Goal: Task Accomplishment & Management: Manage account settings

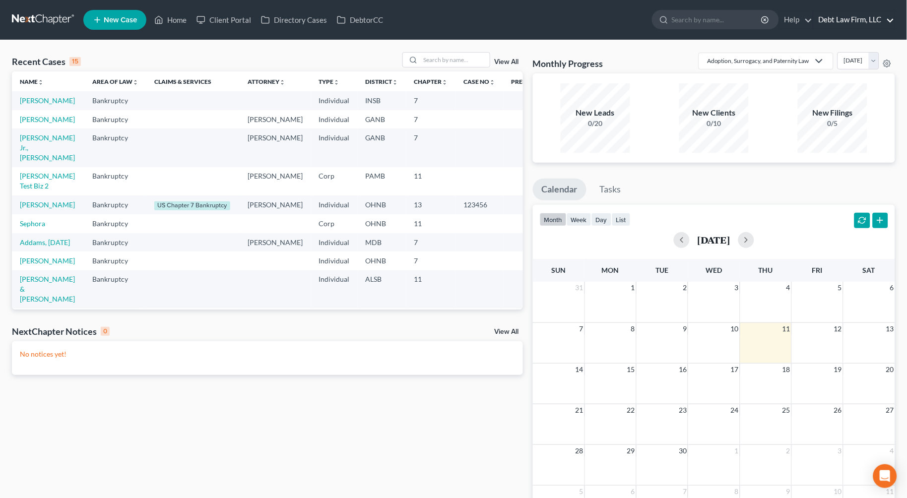
click at [840, 22] on link "Debt Law Firm, LLC" at bounding box center [854, 20] width 81 height 18
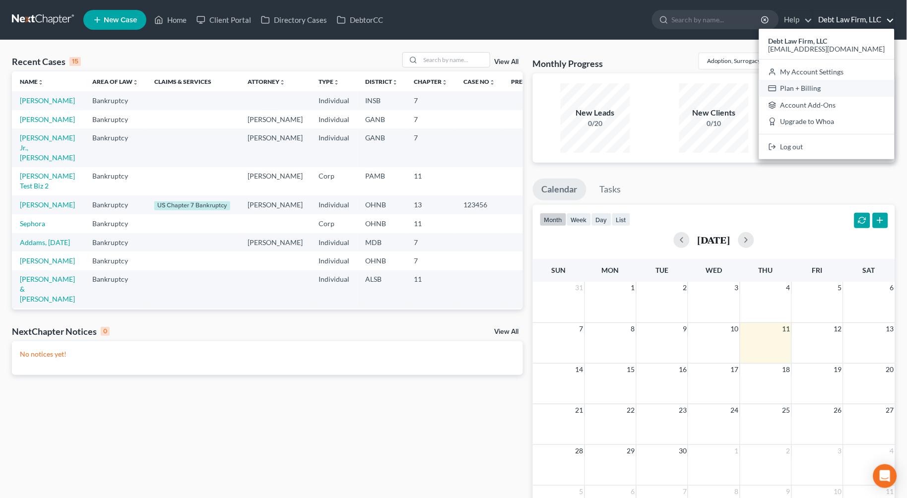
click at [837, 91] on link "Plan + Billing" at bounding box center [827, 88] width 136 height 17
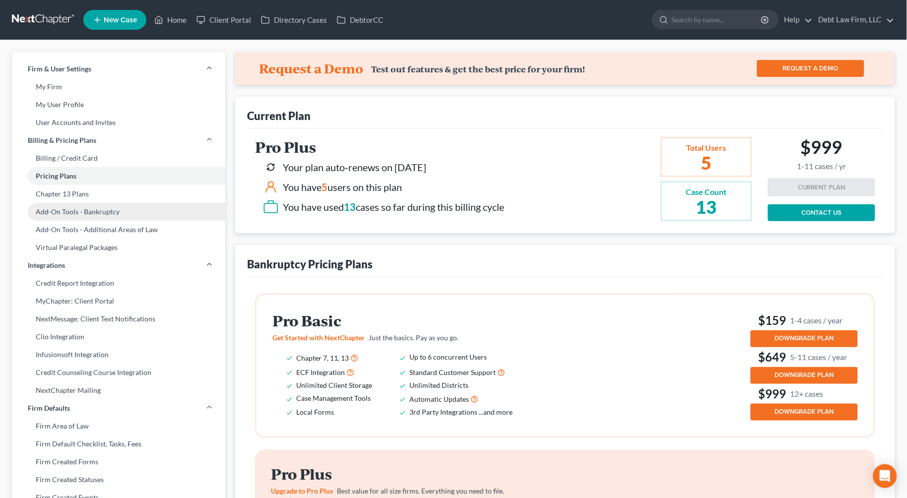
click at [94, 216] on link "Add-On Tools - Bankruptcy" at bounding box center [118, 212] width 213 height 18
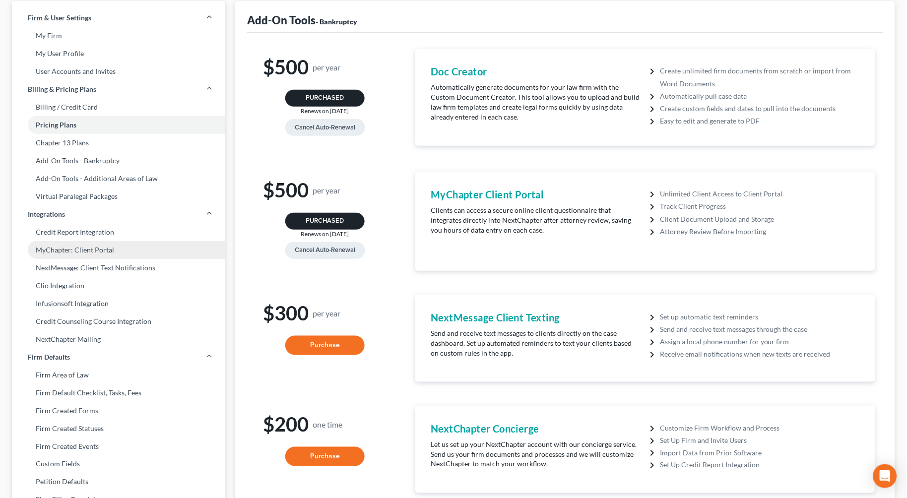
scroll to position [50, 0]
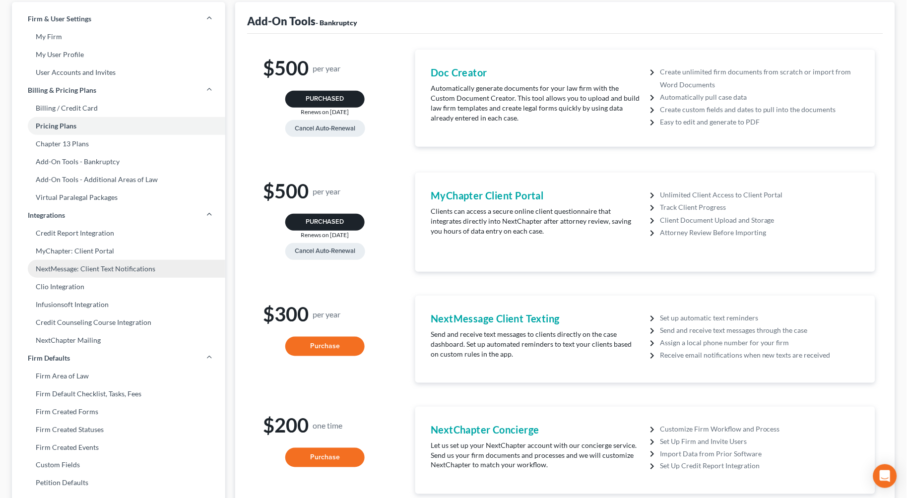
click at [96, 267] on link "NextMessage: Client Text Notifications" at bounding box center [118, 269] width 213 height 18
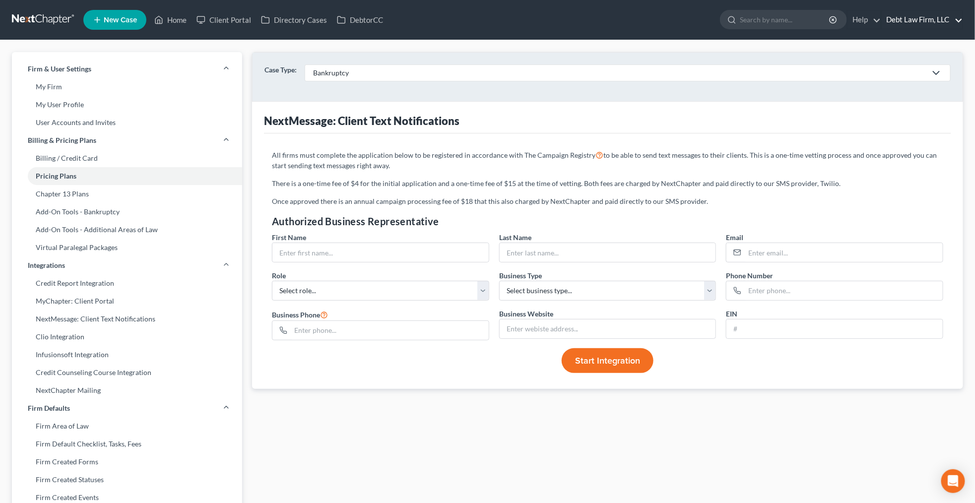
click at [907, 22] on link "Debt Law Firm, LLC" at bounding box center [922, 20] width 81 height 18
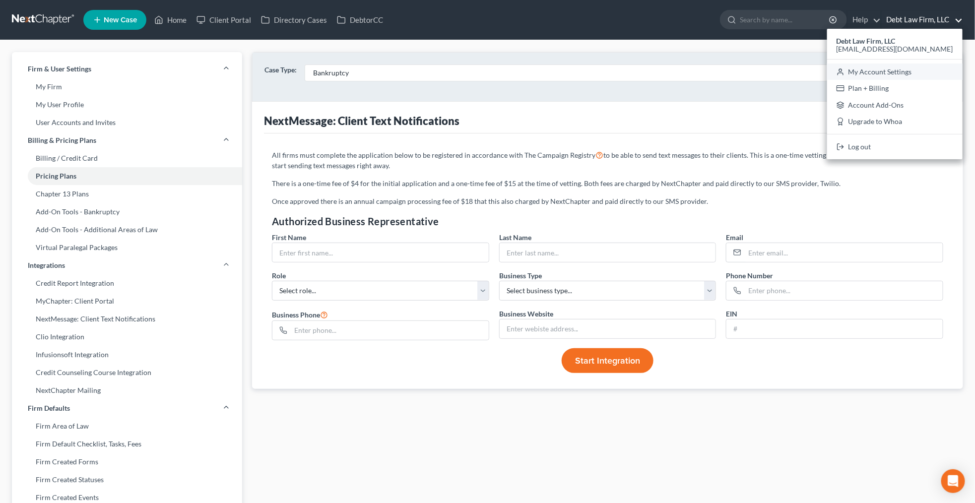
click at [907, 74] on link "My Account Settings" at bounding box center [896, 72] width 136 height 17
select select "61"
select select "24"
select select "36"
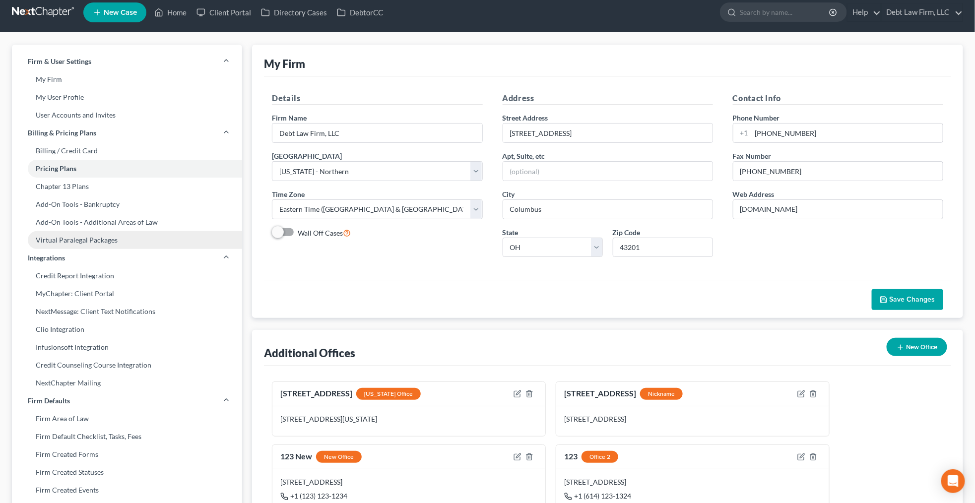
scroll to position [11, 0]
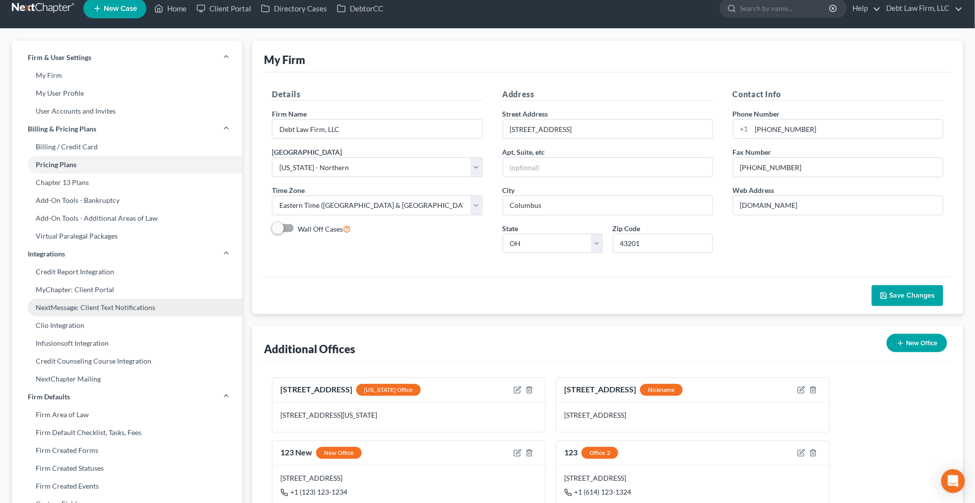
click at [85, 306] on link "NextMessage: Client Text Notifications" at bounding box center [127, 308] width 230 height 18
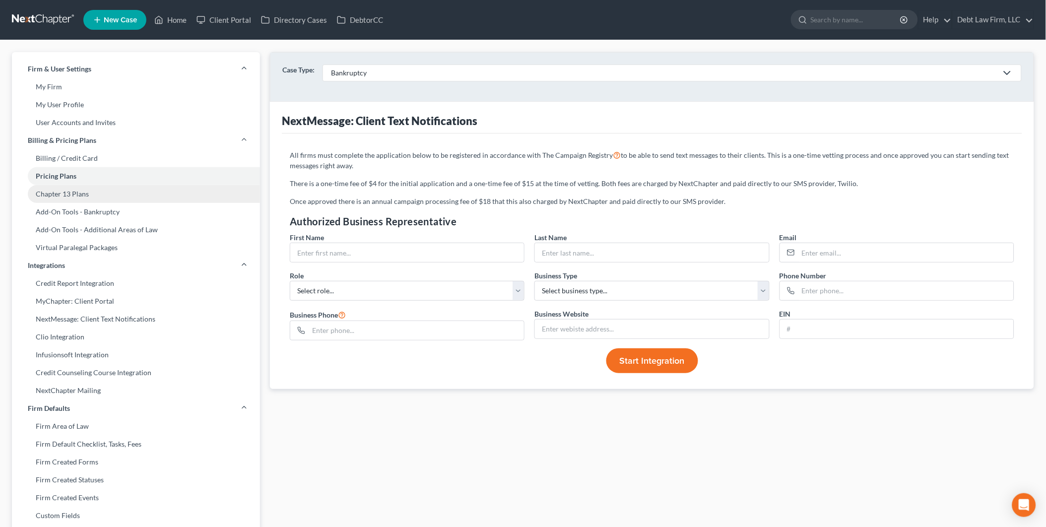
click at [131, 189] on link "Chapter 13 Plans" at bounding box center [136, 194] width 248 height 18
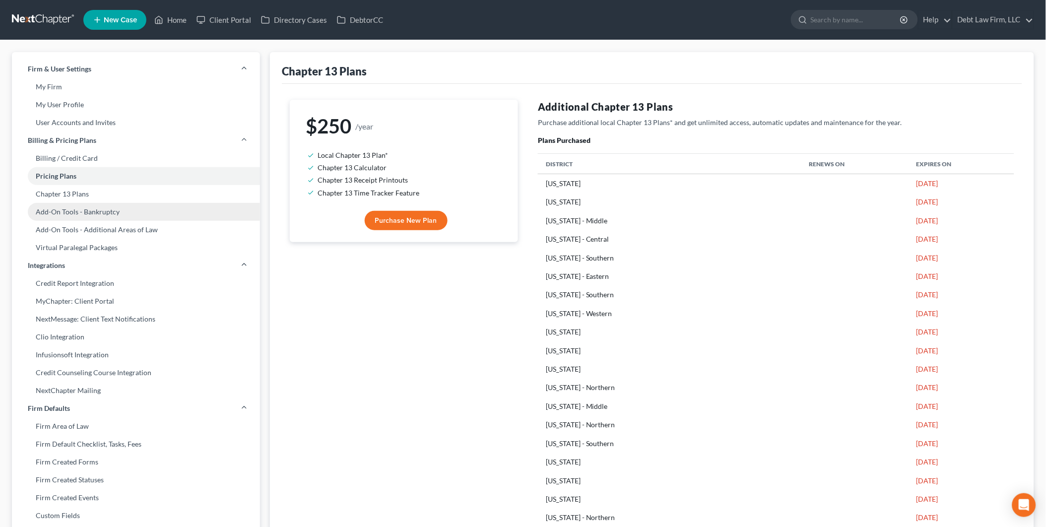
click at [132, 207] on link "Add-On Tools - Bankruptcy" at bounding box center [136, 212] width 248 height 18
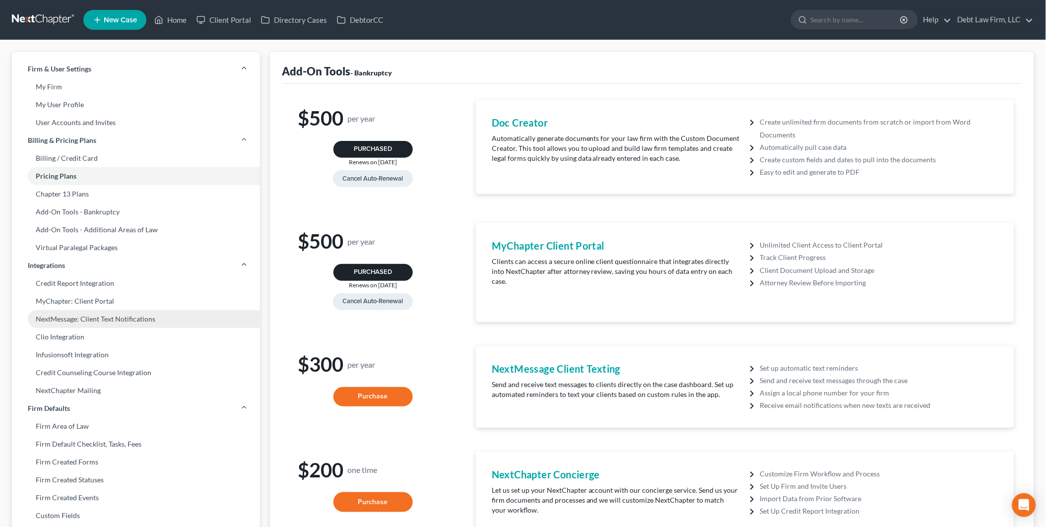
click at [98, 319] on link "NextMessage: Client Text Notifications" at bounding box center [136, 319] width 248 height 18
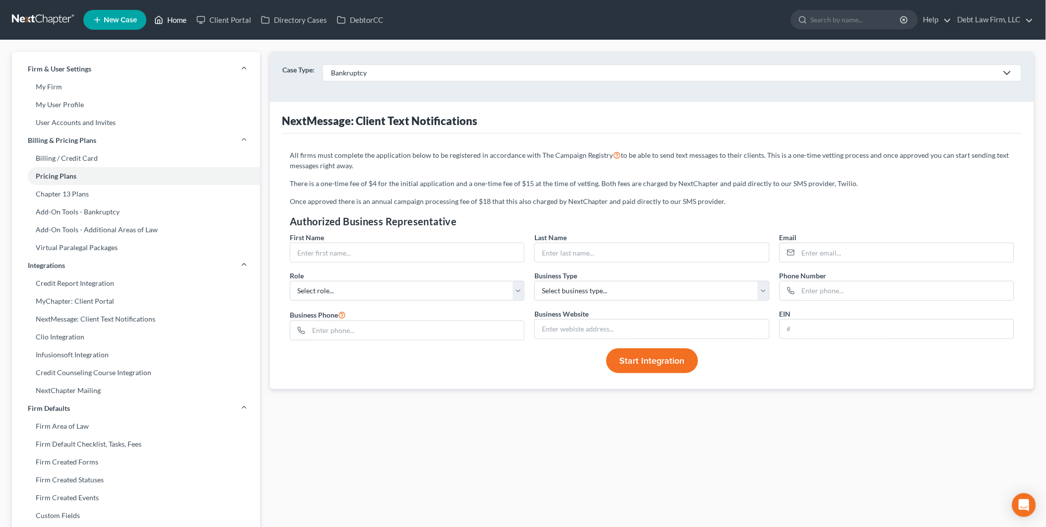
click at [176, 21] on link "Home" at bounding box center [170, 20] width 42 height 18
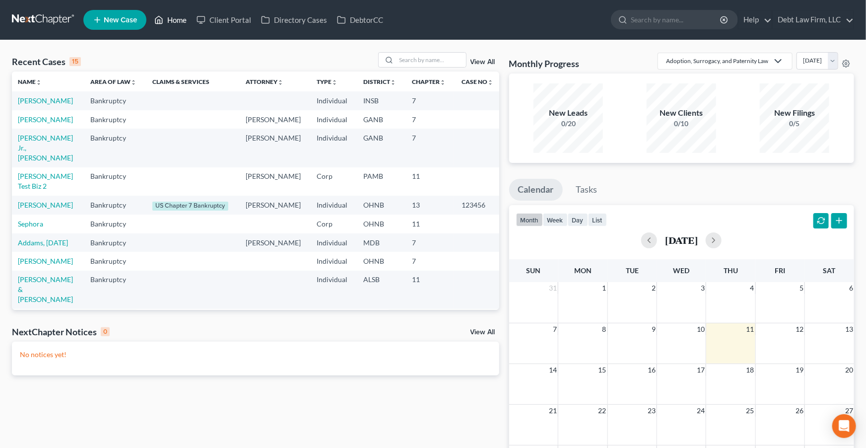
scroll to position [0, 5]
click at [808, 20] on link "Debt Law Firm, LLC" at bounding box center [813, 20] width 81 height 18
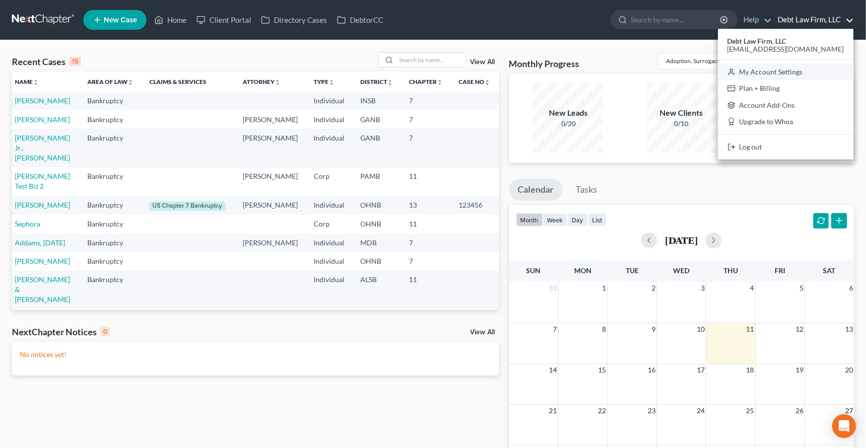
click at [808, 72] on link "My Account Settings" at bounding box center [786, 72] width 136 height 17
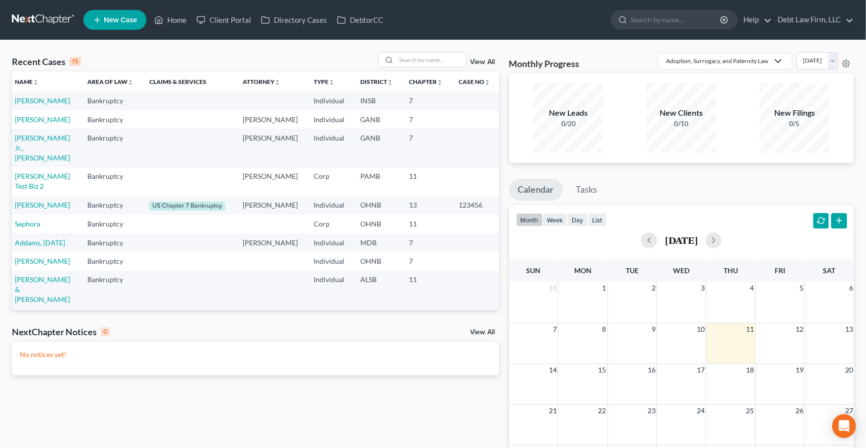
select select "61"
select select "24"
select select "36"
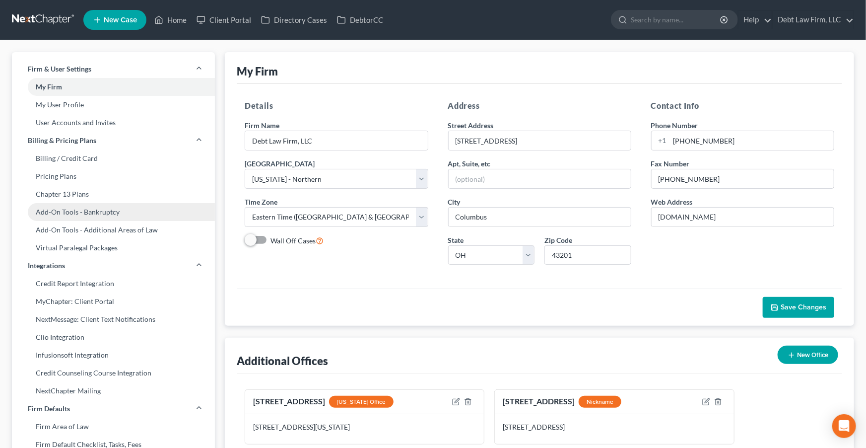
click at [93, 209] on link "Add-On Tools - Bankruptcy" at bounding box center [113, 212] width 203 height 18
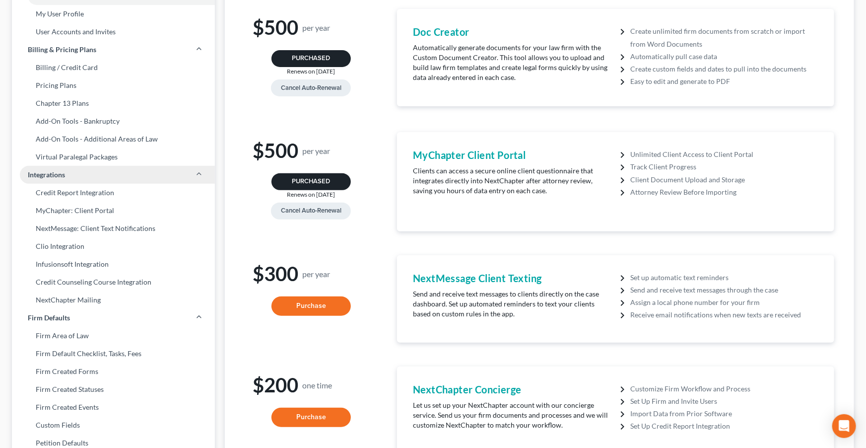
scroll to position [100, 0]
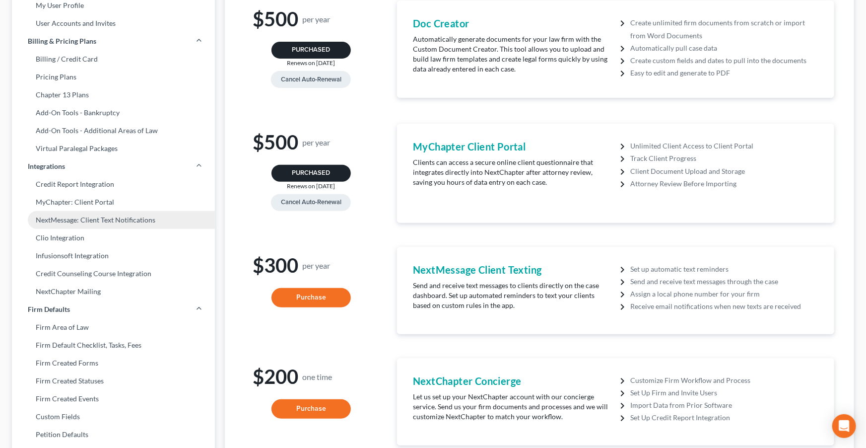
click at [70, 222] on link "NextMessage: Client Text Notifications" at bounding box center [113, 220] width 203 height 18
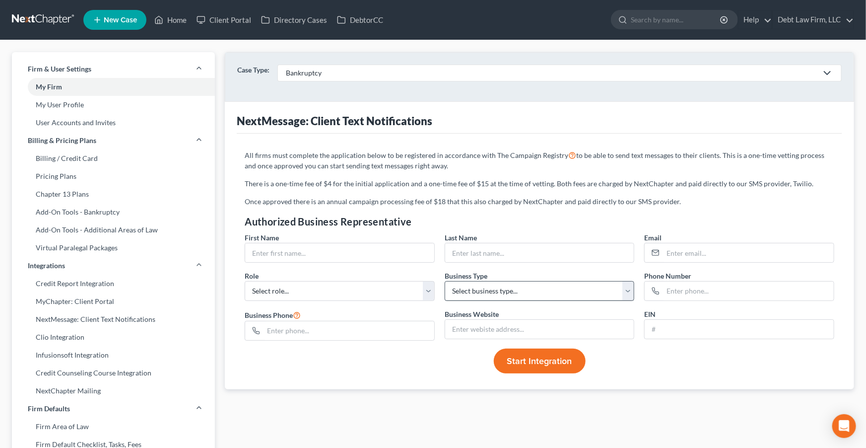
scroll to position [5, 0]
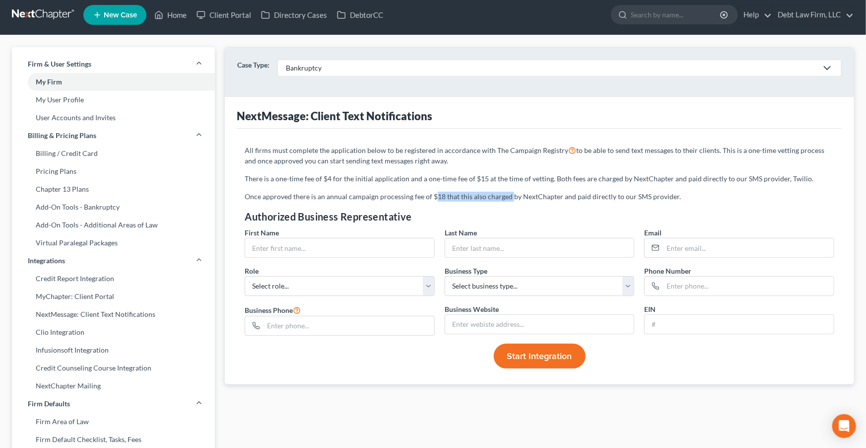
drag, startPoint x: 435, startPoint y: 196, endPoint x: 509, endPoint y: 196, distance: 74.5
click at [509, 196] on p "Once approved there is an annual campaign processing fee of $18 that this also …" at bounding box center [540, 197] width 590 height 10
click at [430, 209] on h4 "Authorized Business Representative" at bounding box center [540, 216] width 590 height 14
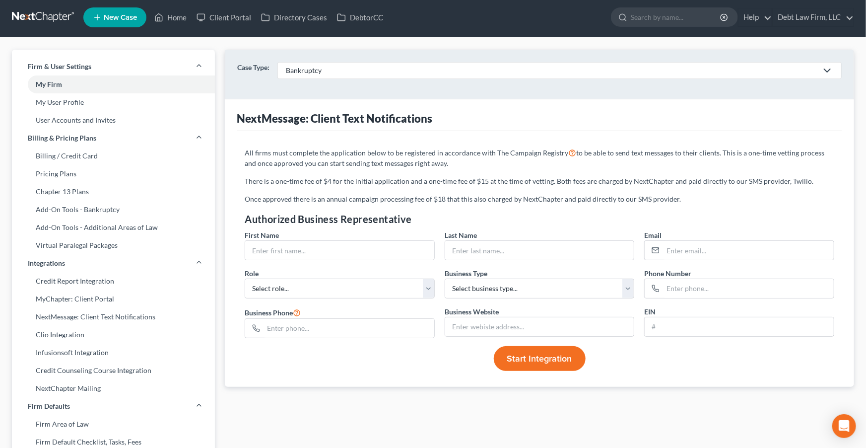
scroll to position [0, 0]
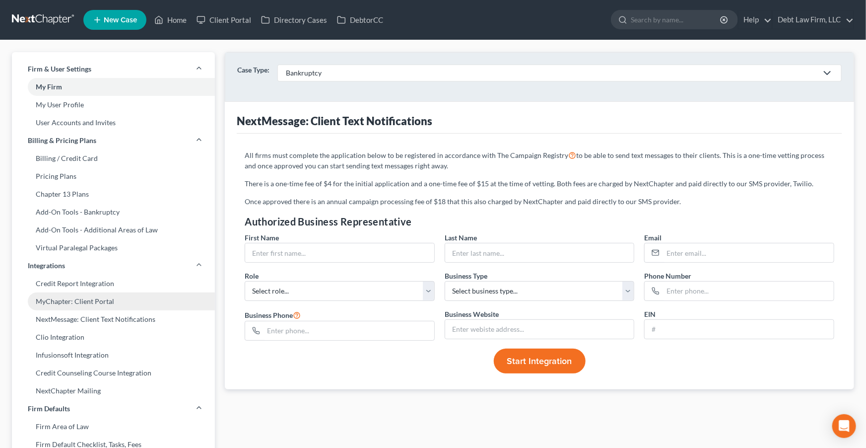
click at [81, 304] on link "MyChapter: Client Portal" at bounding box center [113, 301] width 203 height 18
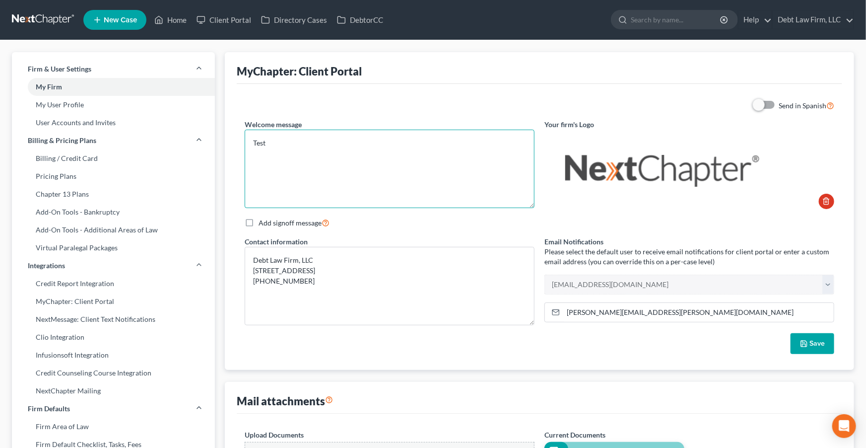
drag, startPoint x: 274, startPoint y: 144, endPoint x: 250, endPoint y: 142, distance: 23.9
click at [250, 142] on textarea "Test" at bounding box center [390, 169] width 290 height 78
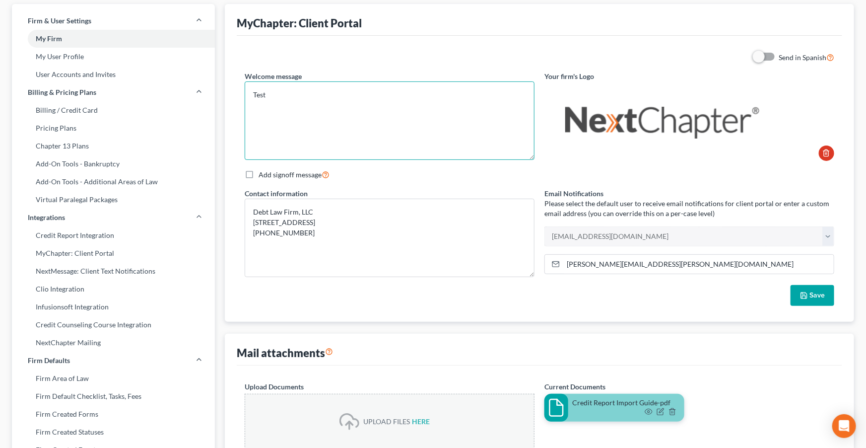
scroll to position [23, 0]
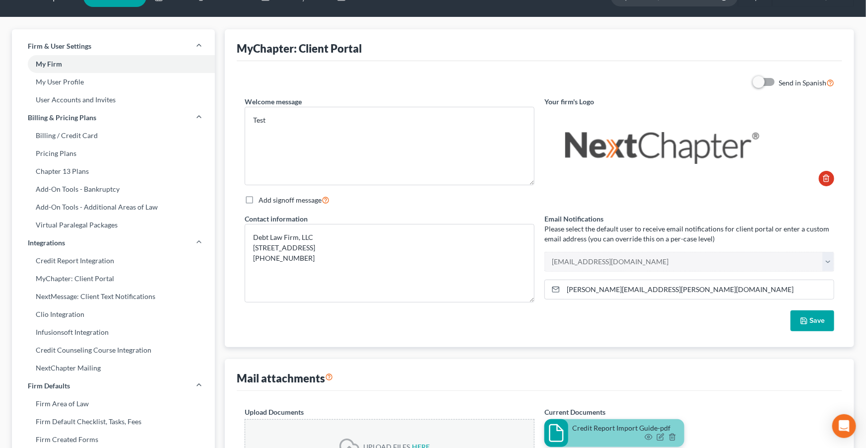
click at [259, 201] on label "Add signoff message" at bounding box center [294, 199] width 71 height 11
click at [263, 201] on input "Add signoff message" at bounding box center [266, 197] width 6 height 6
checkbox input "true"
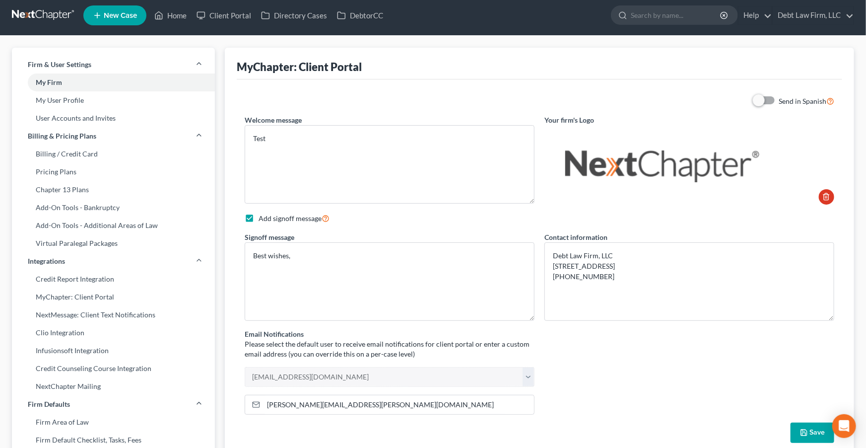
scroll to position [0, 0]
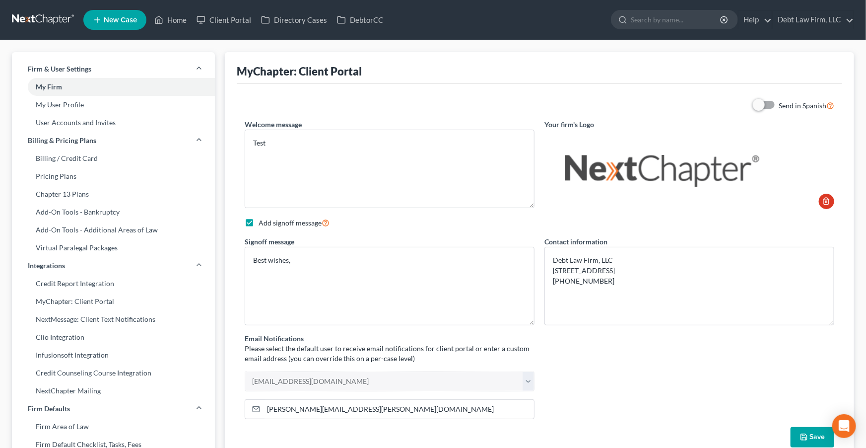
click at [779, 105] on label "Send in Spanish" at bounding box center [807, 105] width 56 height 11
click at [783, 105] on input "Send in Spanish" at bounding box center [786, 103] width 6 height 6
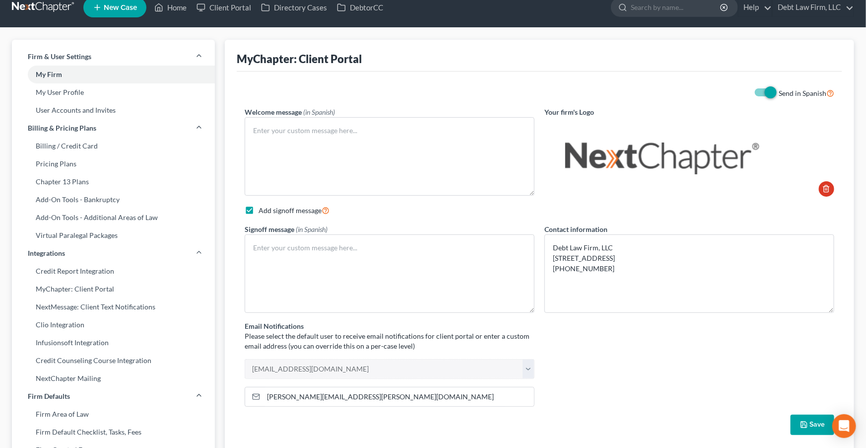
scroll to position [15, 0]
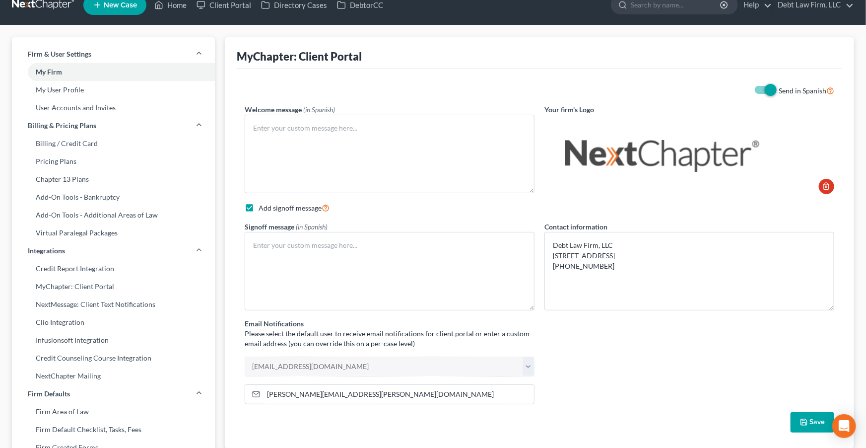
click at [779, 92] on label "Send in Spanish" at bounding box center [807, 90] width 56 height 11
click at [783, 91] on input "Send in Spanish" at bounding box center [786, 88] width 6 height 6
checkbox input "false"
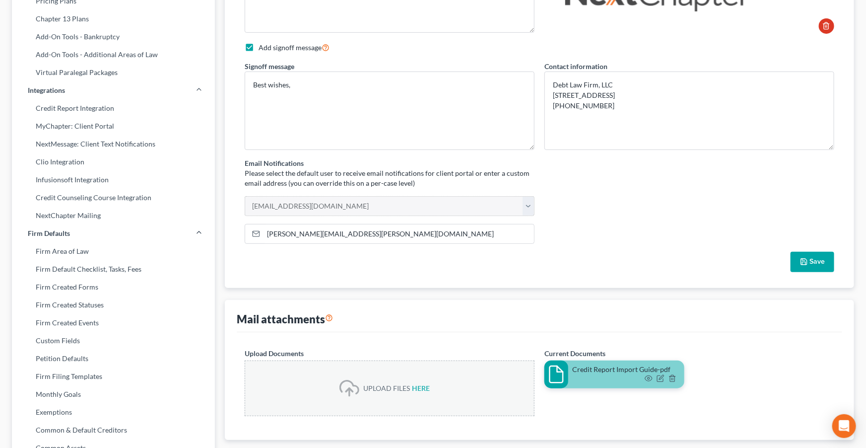
scroll to position [196, 0]
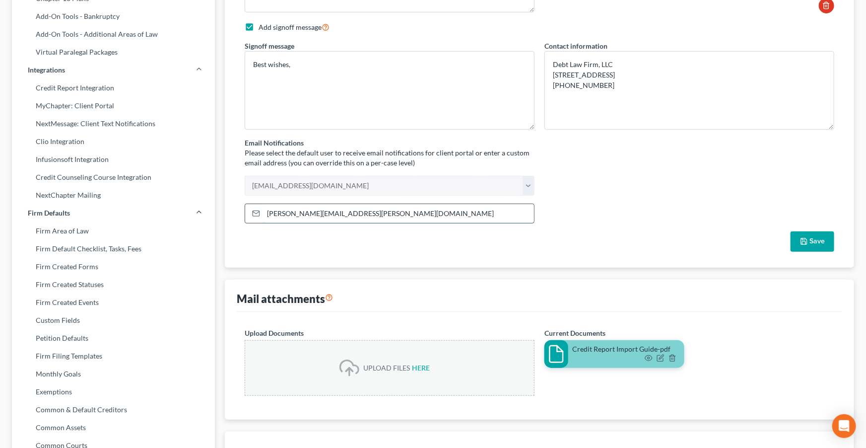
drag, startPoint x: 345, startPoint y: 217, endPoint x: 263, endPoint y: 211, distance: 81.6
click at [263, 211] on div "[PERSON_NAME][EMAIL_ADDRESS][PERSON_NAME][DOMAIN_NAME]" at bounding box center [390, 214] width 290 height 20
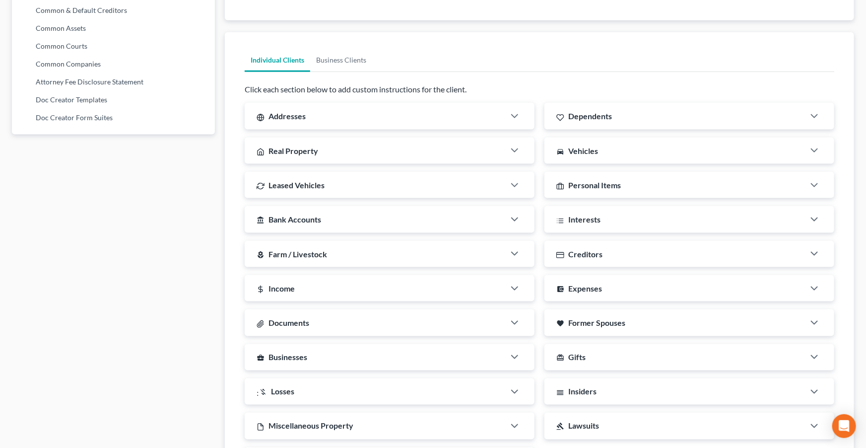
scroll to position [598, 0]
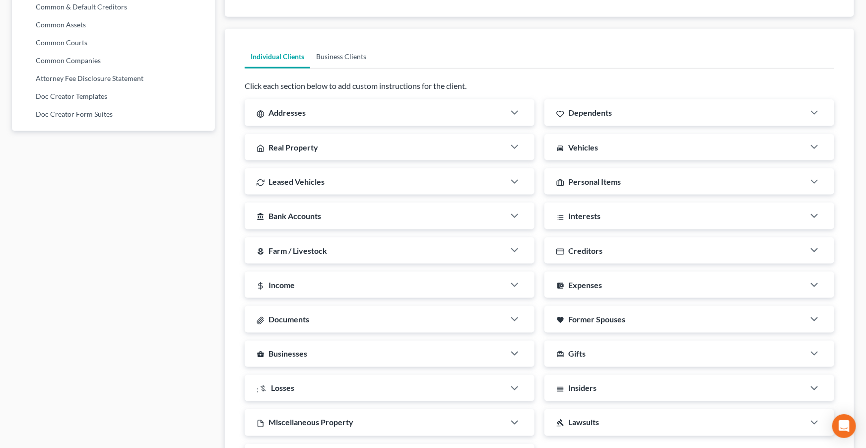
click at [335, 61] on link "Business Clients" at bounding box center [341, 57] width 62 height 24
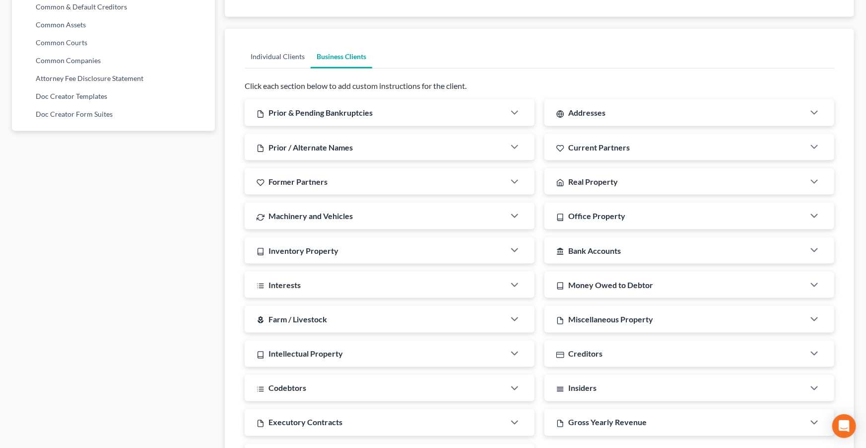
click at [292, 60] on link "Individual Clients" at bounding box center [278, 57] width 66 height 24
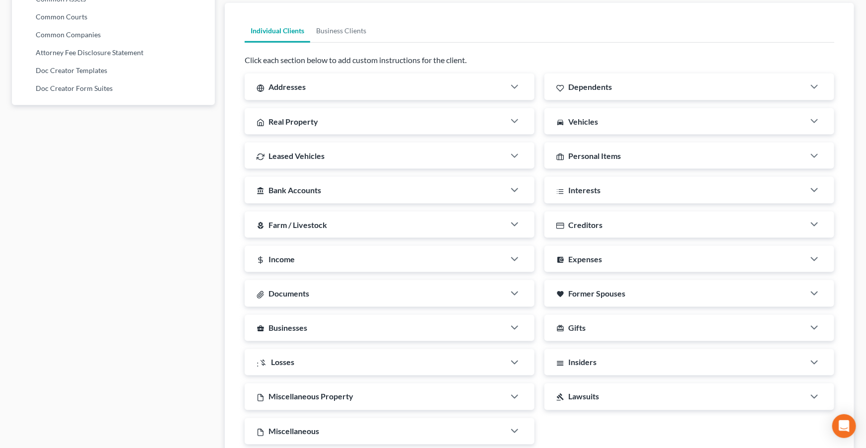
scroll to position [624, 0]
click at [344, 85] on div "Addresses" at bounding box center [375, 86] width 260 height 26
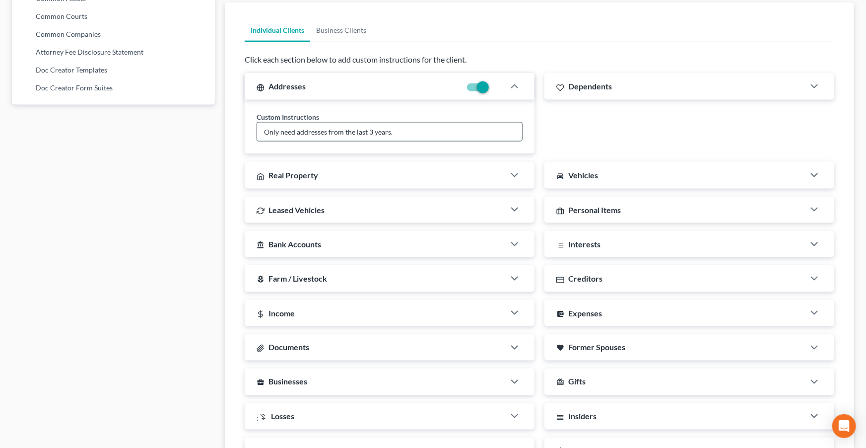
drag, startPoint x: 418, startPoint y: 129, endPoint x: 258, endPoint y: 128, distance: 160.3
click at [258, 128] on input "Only need addresses from the last 3 years." at bounding box center [389, 132] width 265 height 19
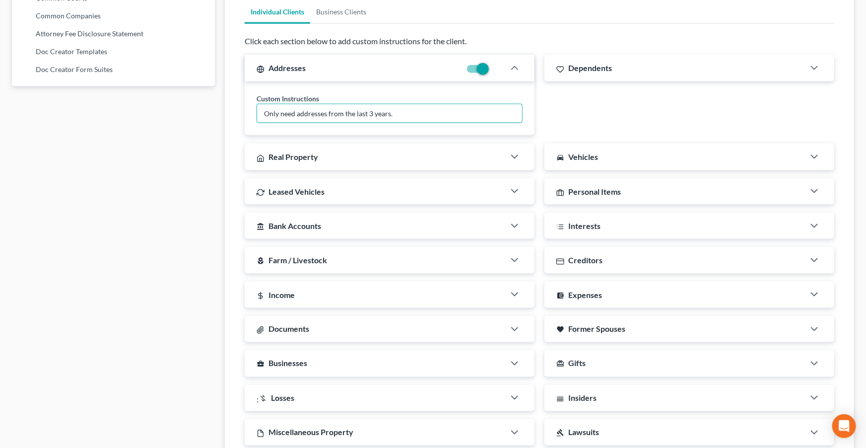
scroll to position [648, 0]
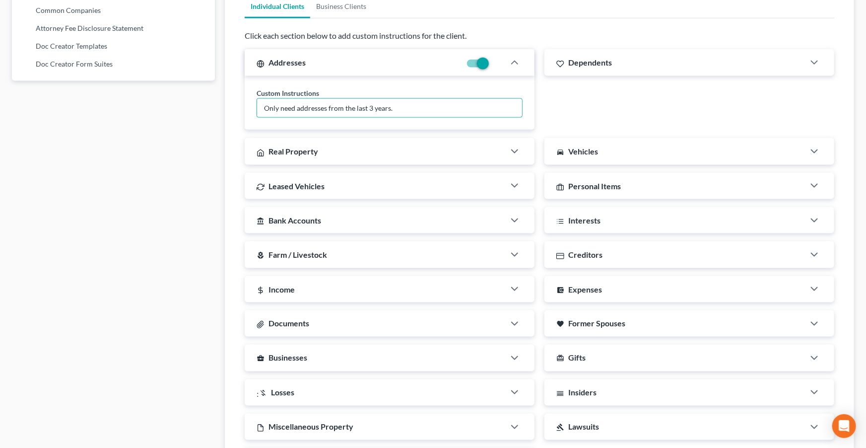
click at [386, 152] on div "Real Property" at bounding box center [375, 151] width 260 height 26
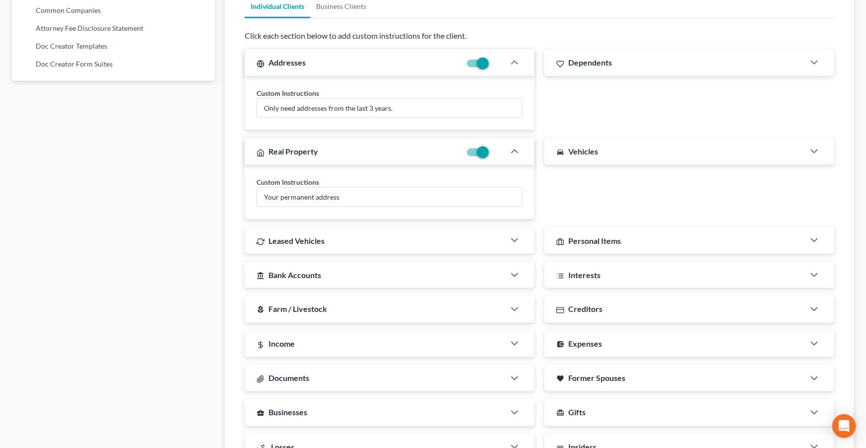
click at [447, 233] on div "Leased Vehicles" at bounding box center [375, 240] width 260 height 26
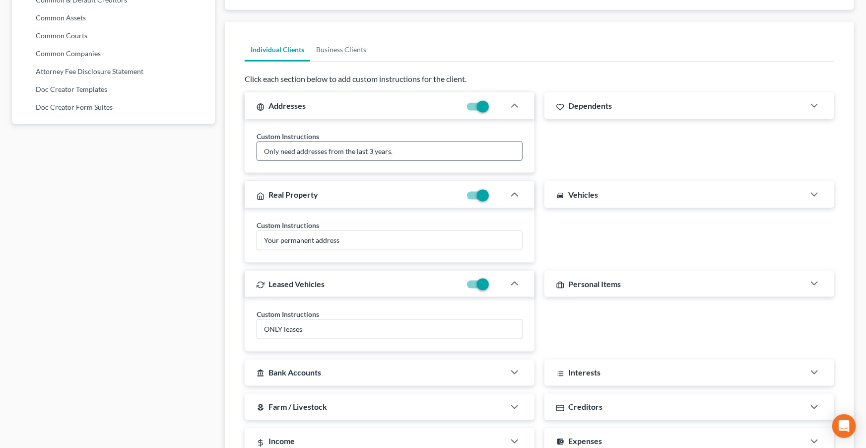
scroll to position [611, 0]
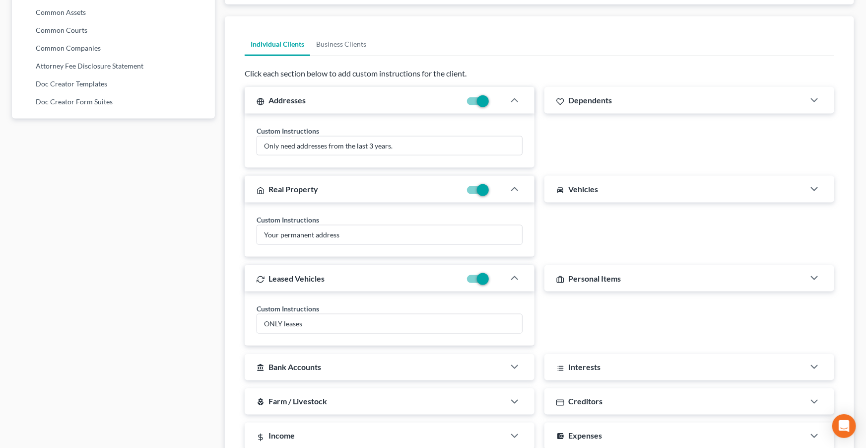
click at [491, 193] on label at bounding box center [491, 193] width 0 height 0
click at [495, 192] on input "checkbox" at bounding box center [498, 188] width 6 height 6
checkbox input "false"
click at [491, 281] on label at bounding box center [491, 281] width 0 height 0
click at [495, 278] on input "checkbox" at bounding box center [498, 277] width 6 height 6
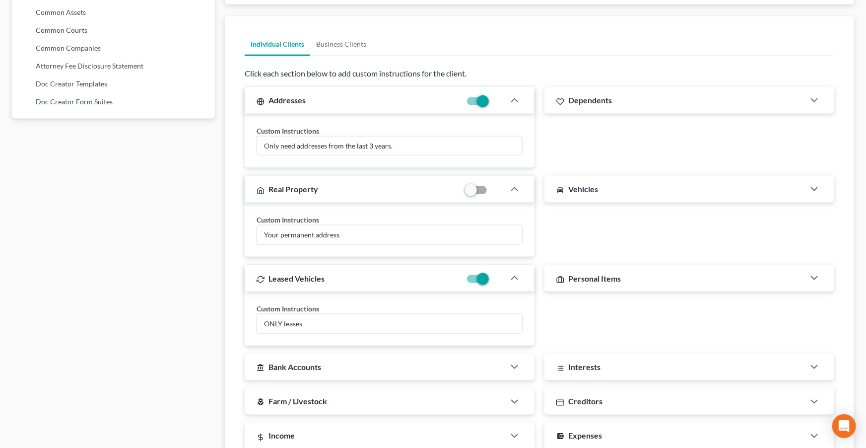
checkbox input "false"
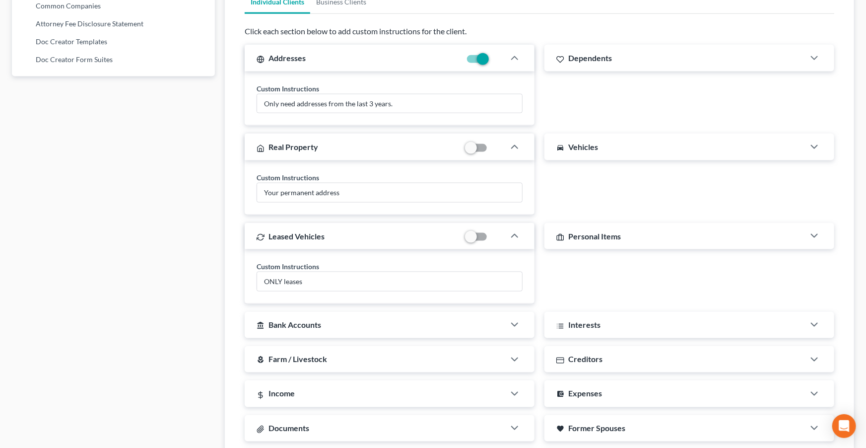
scroll to position [655, 0]
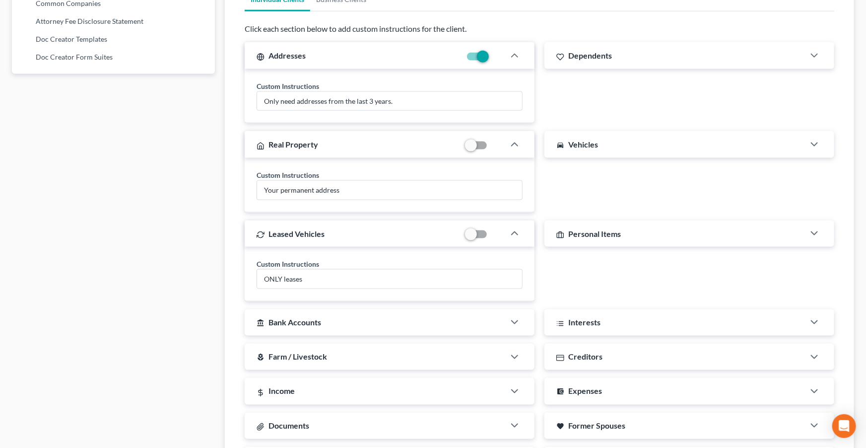
click at [483, 321] on div "account_balance Bank Accounts" at bounding box center [375, 322] width 260 height 26
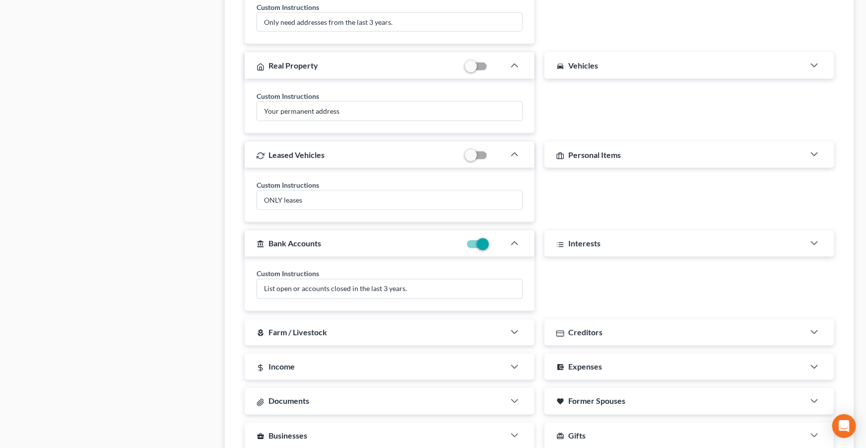
scroll to position [738, 0]
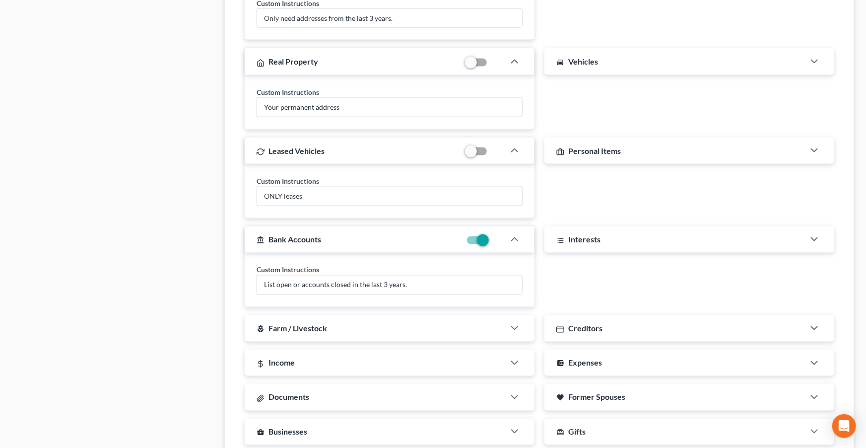
click at [483, 321] on div "local_florist Farm / Livestock" at bounding box center [375, 328] width 260 height 26
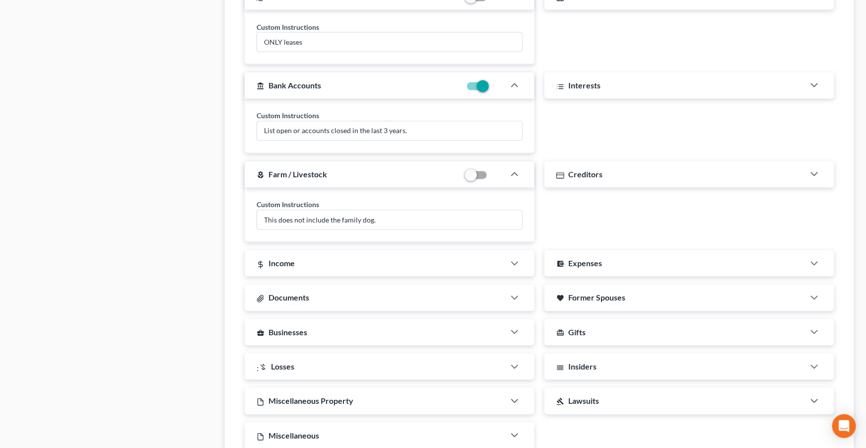
scroll to position [903, 0]
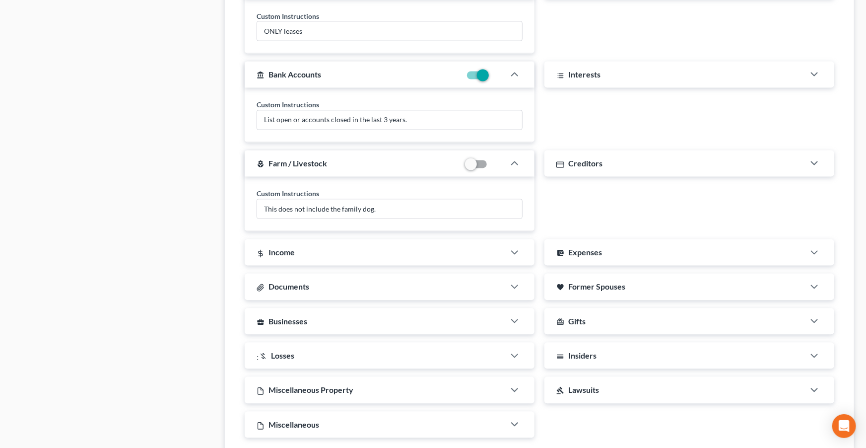
click at [491, 78] on label at bounding box center [491, 78] width 0 height 0
click at [495, 76] on input "checkbox" at bounding box center [498, 73] width 6 height 6
checkbox input "false"
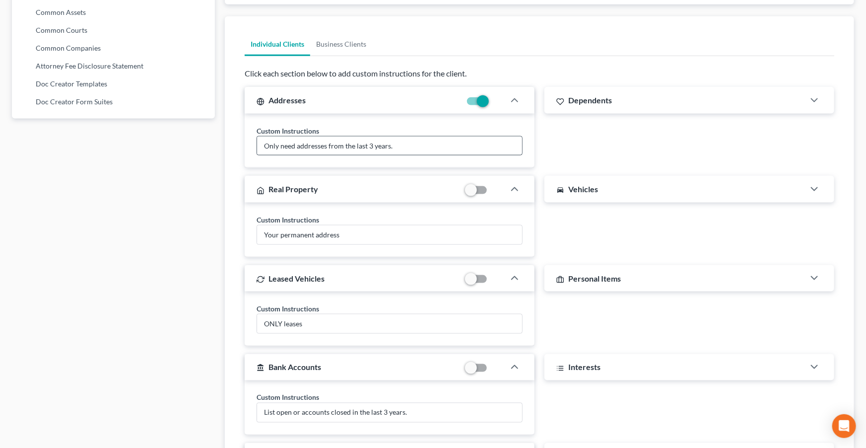
scroll to position [612, 0]
click at [491, 191] on label at bounding box center [491, 191] width 0 height 0
click at [495, 188] on input "checkbox" at bounding box center [498, 187] width 6 height 6
checkbox input "true"
click at [491, 280] on label at bounding box center [491, 280] width 0 height 0
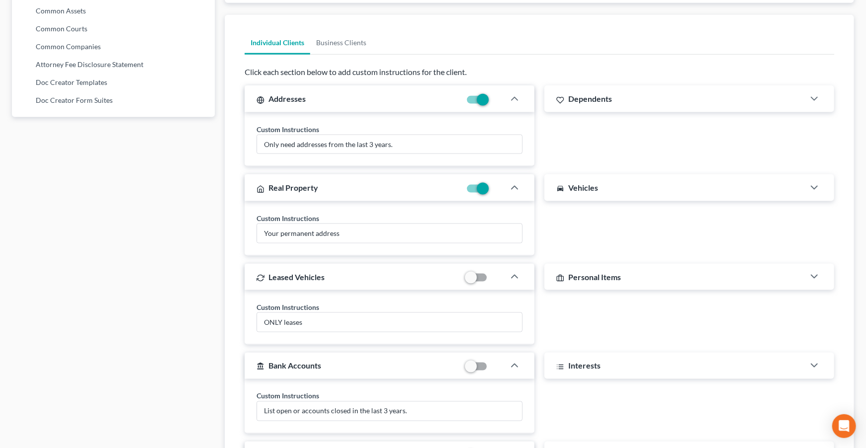
click at [495, 276] on input "checkbox" at bounding box center [498, 276] width 6 height 6
checkbox input "true"
click at [491, 369] on label at bounding box center [491, 369] width 0 height 0
click at [495, 363] on input "checkbox" at bounding box center [498, 364] width 6 height 6
checkbox input "true"
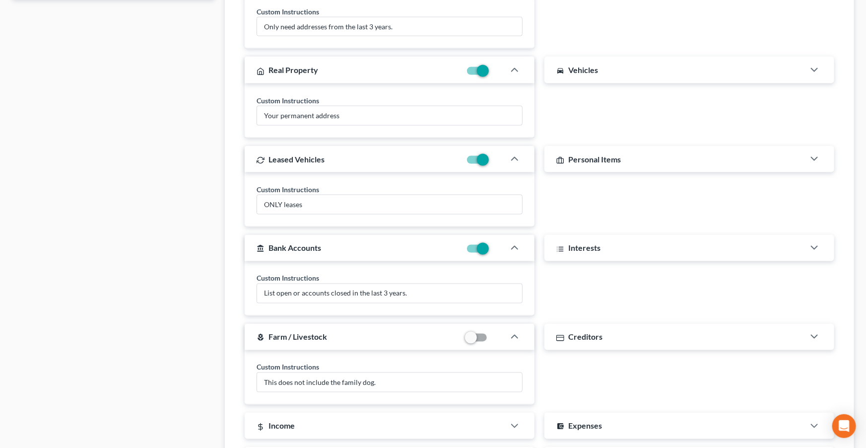
scroll to position [735, 0]
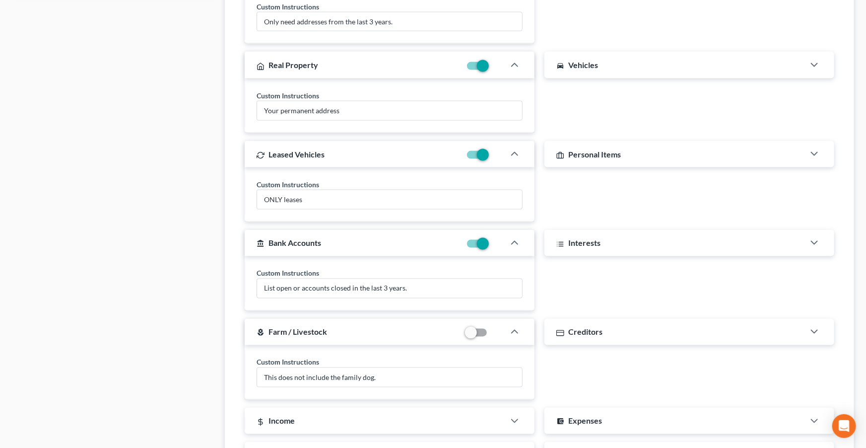
click at [478, 334] on span at bounding box center [477, 333] width 24 height 12
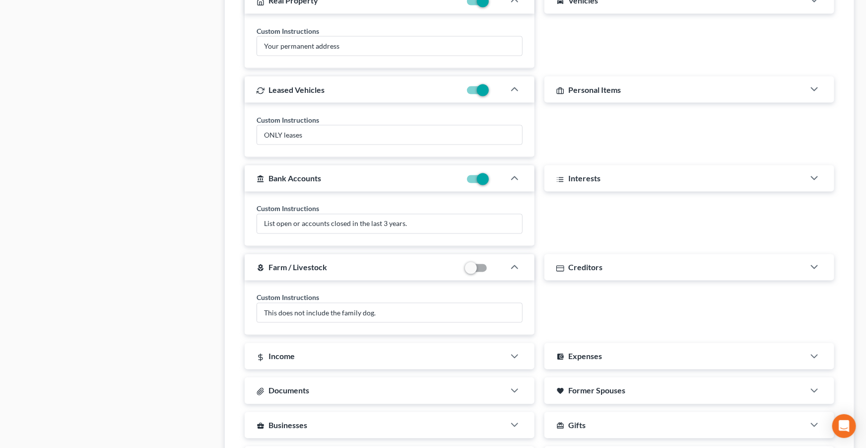
scroll to position [830, 0]
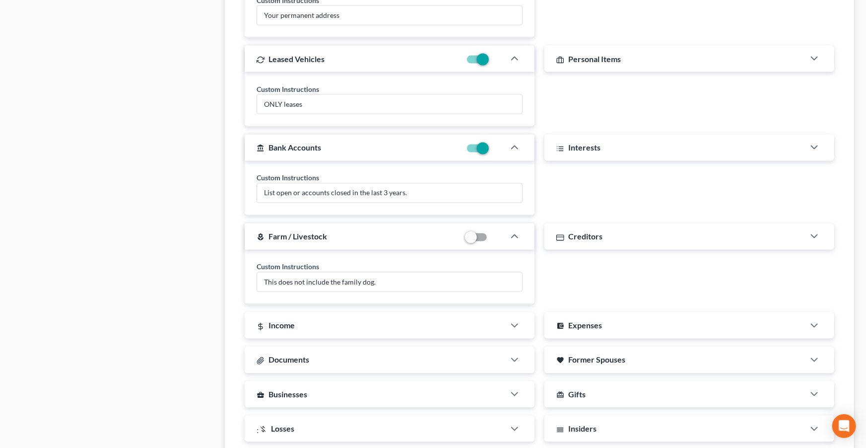
click at [491, 240] on label at bounding box center [491, 240] width 0 height 0
click at [495, 235] on input "checkbox" at bounding box center [498, 235] width 6 height 6
checkbox input "true"
click at [498, 324] on div "Income" at bounding box center [375, 325] width 260 height 26
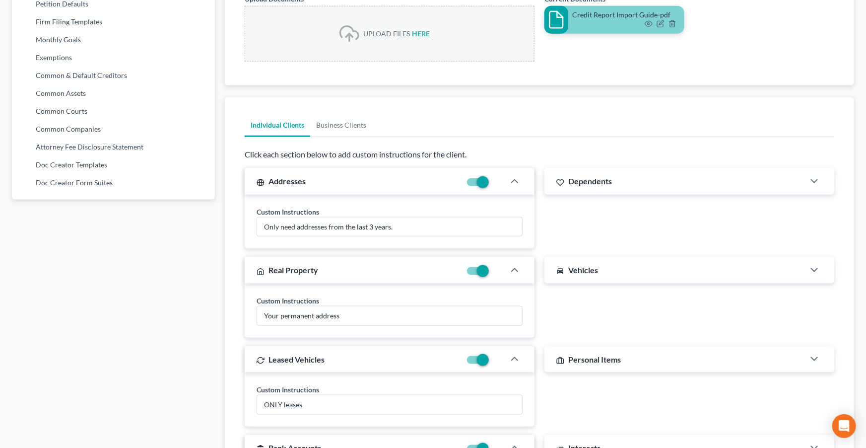
scroll to position [521, 0]
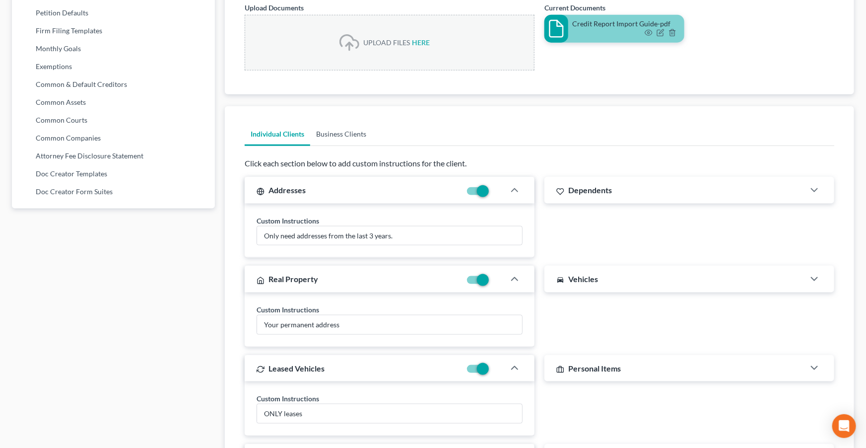
click at [351, 132] on link "Business Clients" at bounding box center [341, 134] width 62 height 24
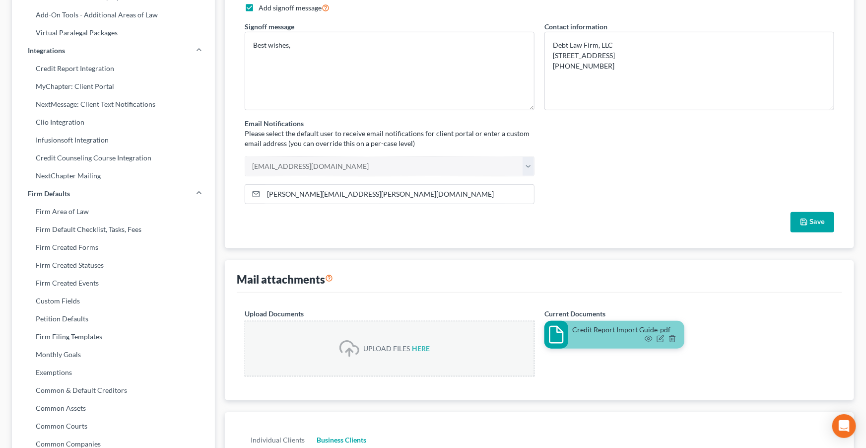
scroll to position [0, 0]
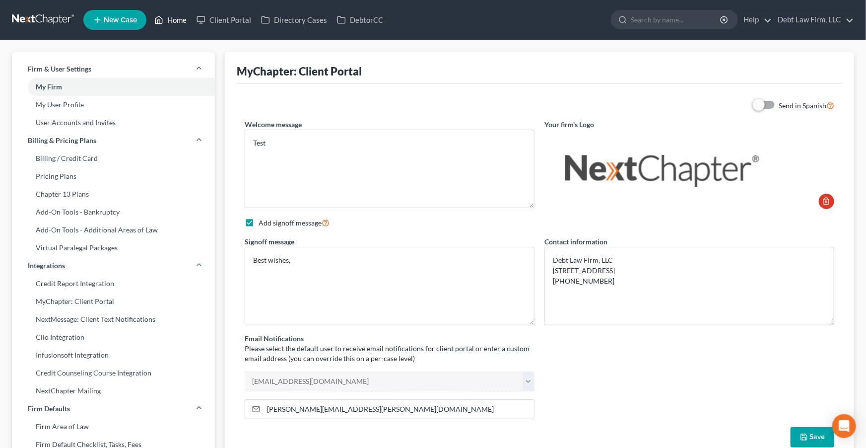
click at [175, 25] on link "Home" at bounding box center [170, 20] width 42 height 18
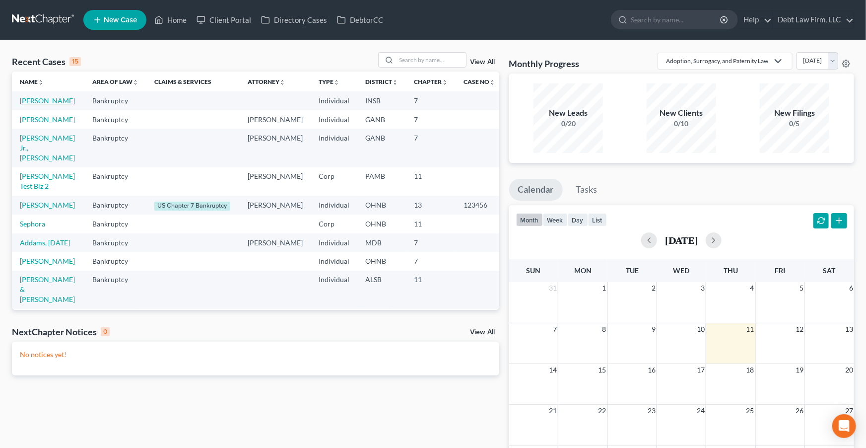
click at [27, 105] on link "[PERSON_NAME]" at bounding box center [47, 100] width 55 height 8
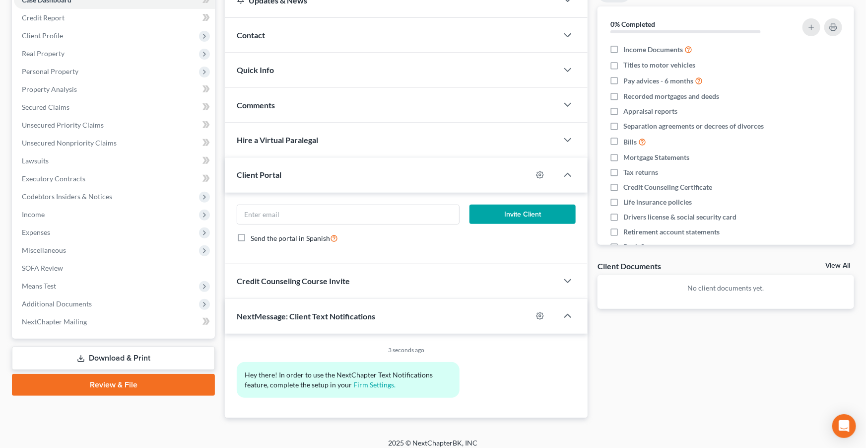
scroll to position [119, 0]
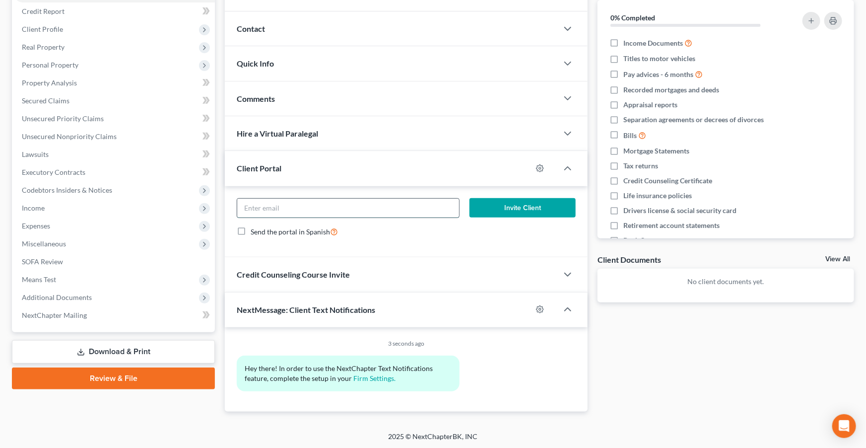
click at [267, 210] on input "email" at bounding box center [348, 208] width 222 height 19
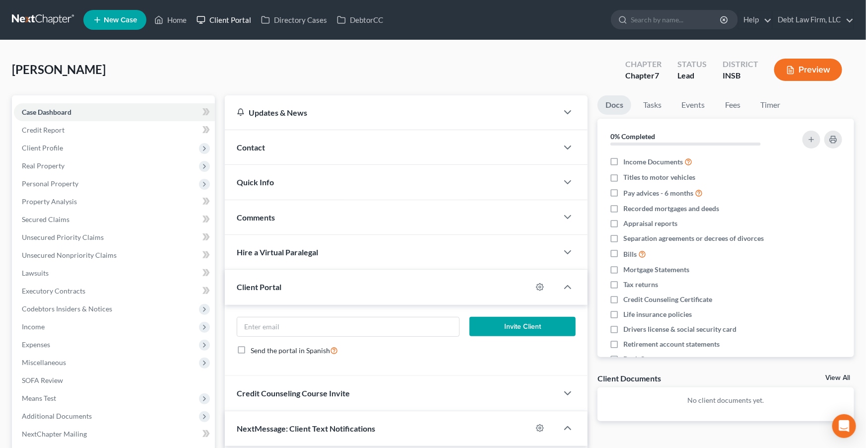
click at [226, 19] on link "Client Portal" at bounding box center [224, 20] width 65 height 18
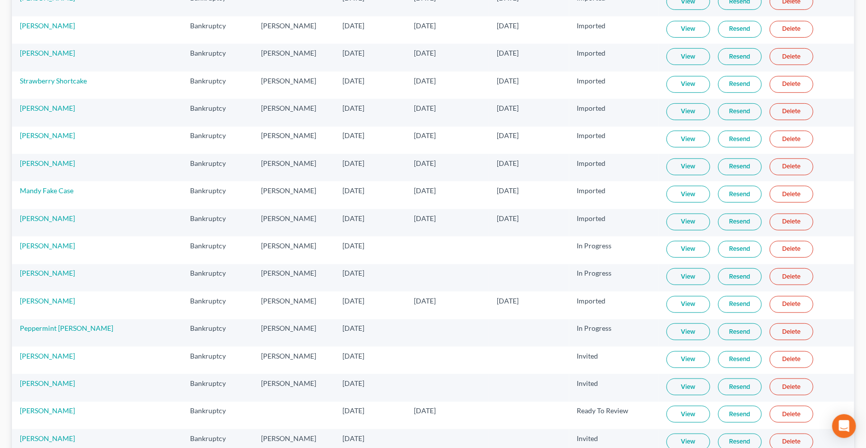
scroll to position [253, 0]
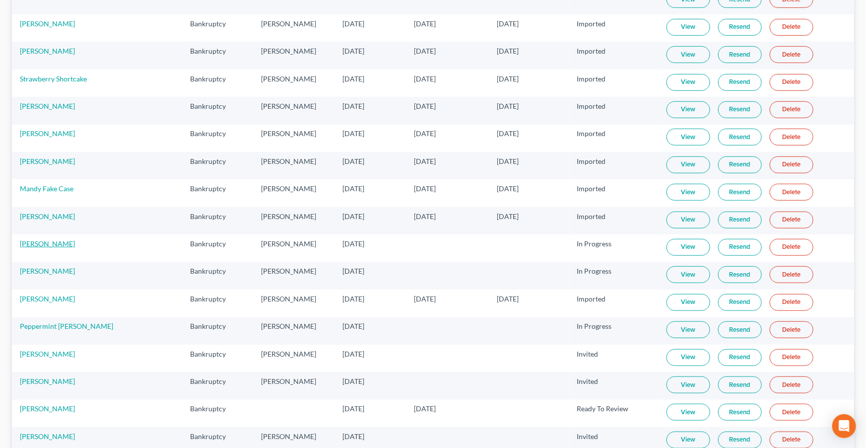
click at [27, 241] on link "[PERSON_NAME]" at bounding box center [47, 243] width 55 height 8
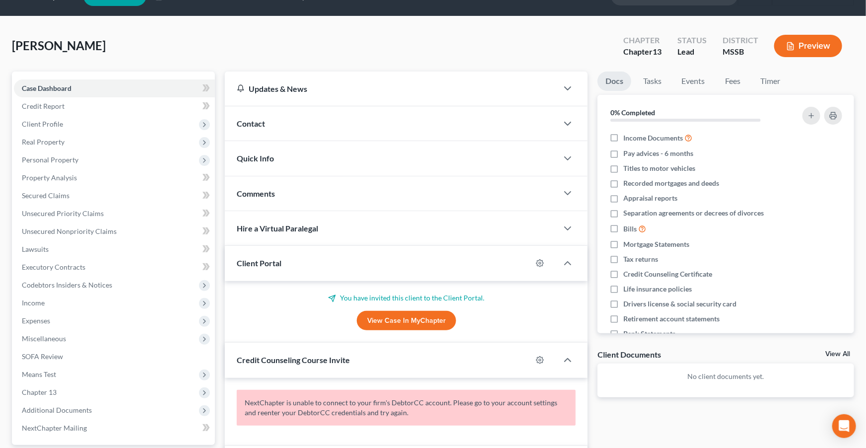
scroll to position [25, 0]
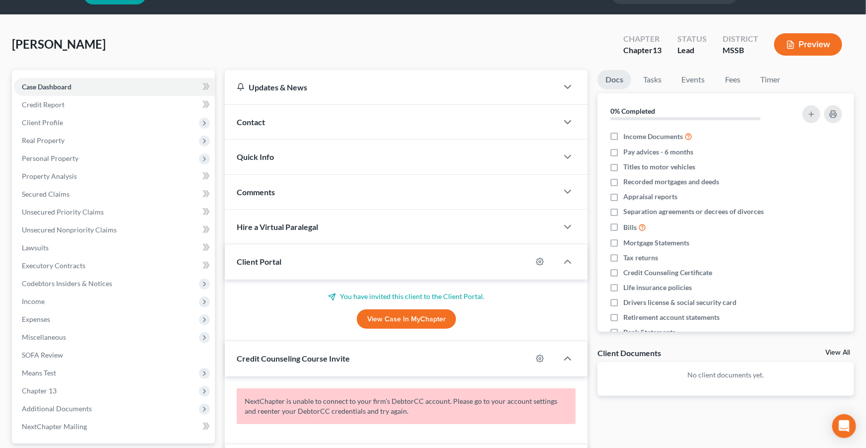
click at [406, 322] on link "View Case in MyChapter" at bounding box center [406, 319] width 99 height 20
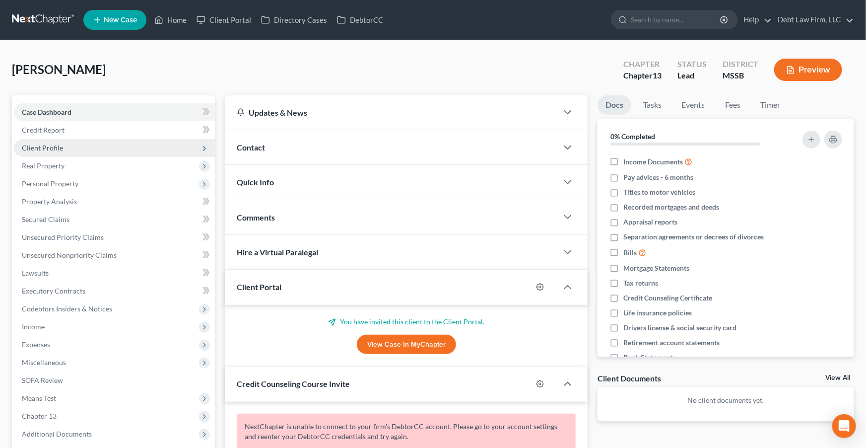
click at [80, 150] on span "Client Profile" at bounding box center [114, 148] width 201 height 18
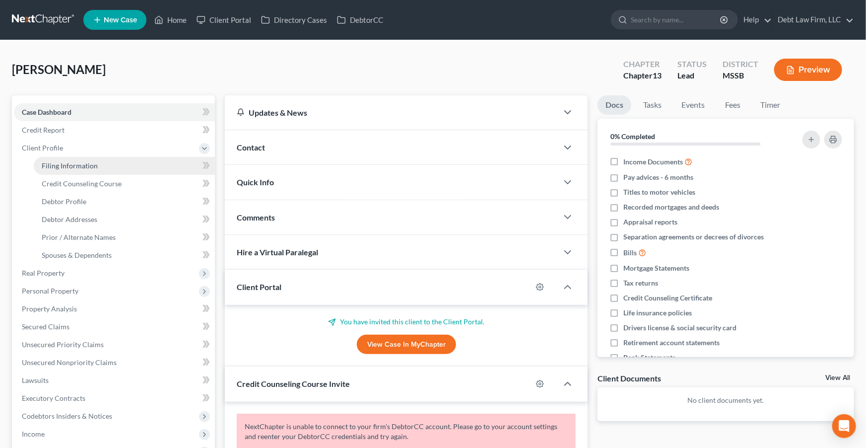
click at [95, 169] on span "Filing Information" at bounding box center [70, 165] width 56 height 8
select select "1"
select select "0"
select select "3"
select select "44"
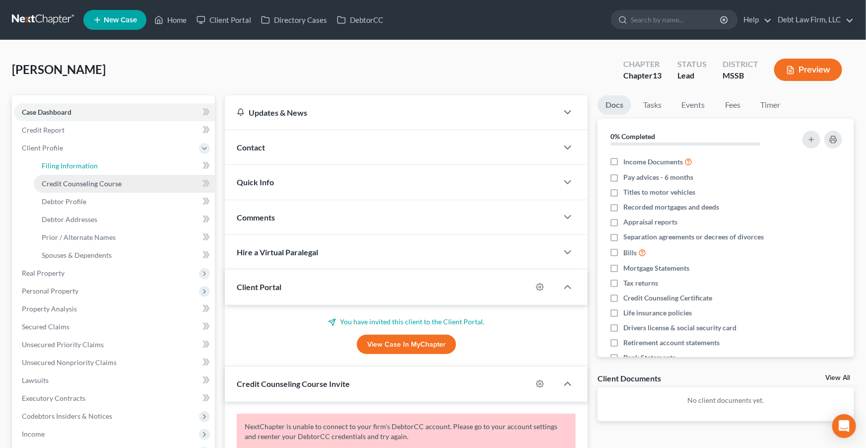
select select "4"
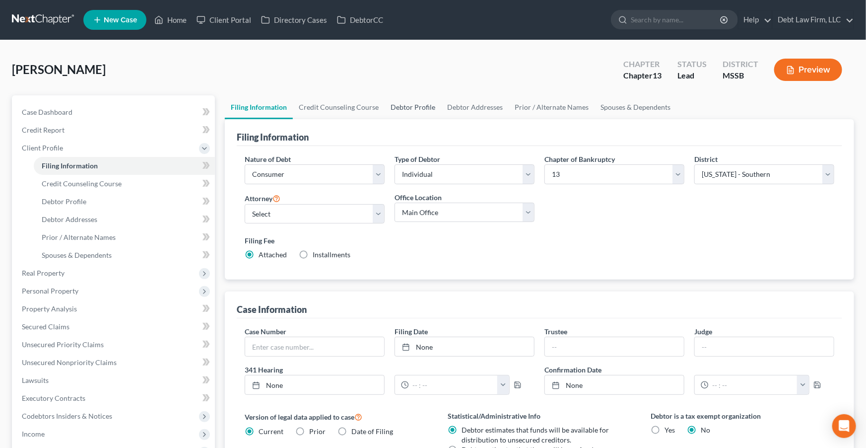
click at [407, 105] on link "Debtor Profile" at bounding box center [413, 107] width 57 height 24
select select "0"
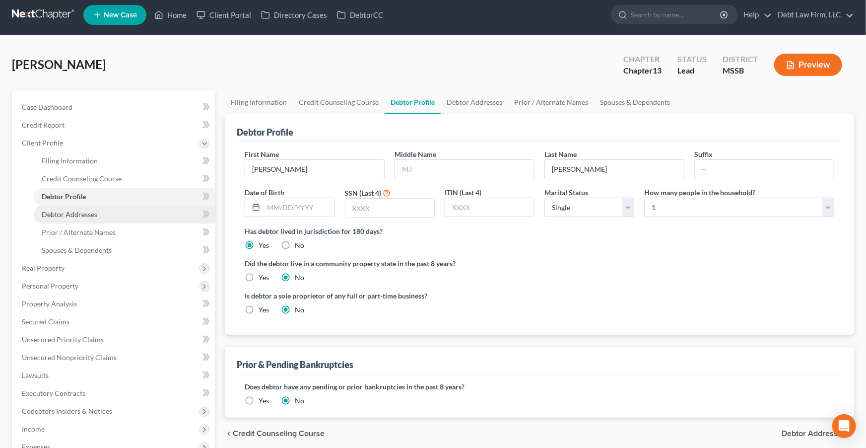
scroll to position [5, 0]
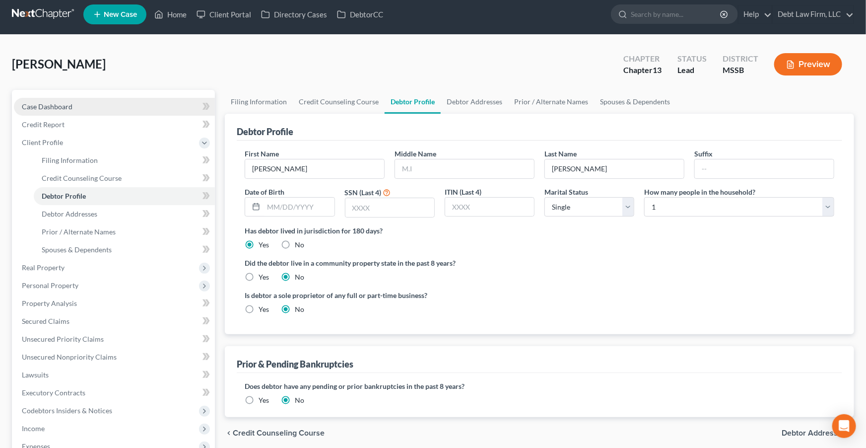
click at [67, 105] on span "Case Dashboard" at bounding box center [47, 106] width 51 height 8
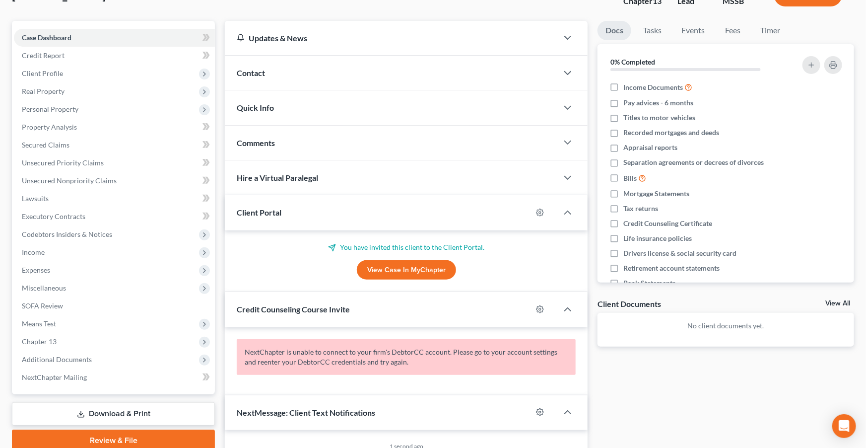
scroll to position [74, 0]
click at [104, 355] on span "Additional Documents" at bounding box center [114, 359] width 201 height 18
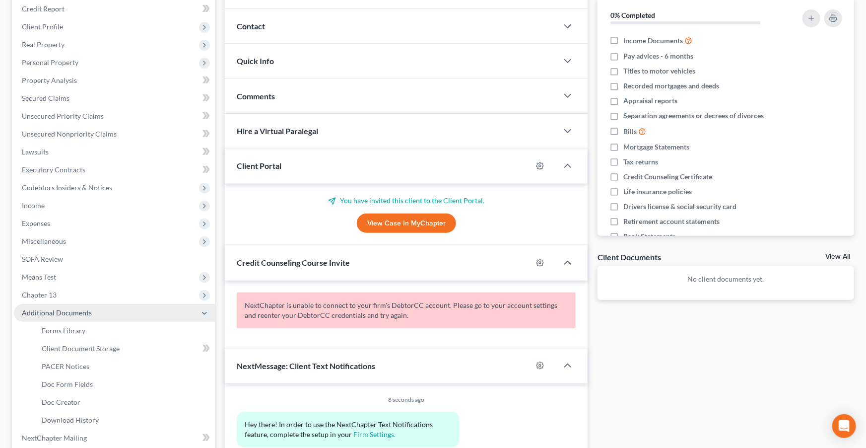
scroll to position [129, 0]
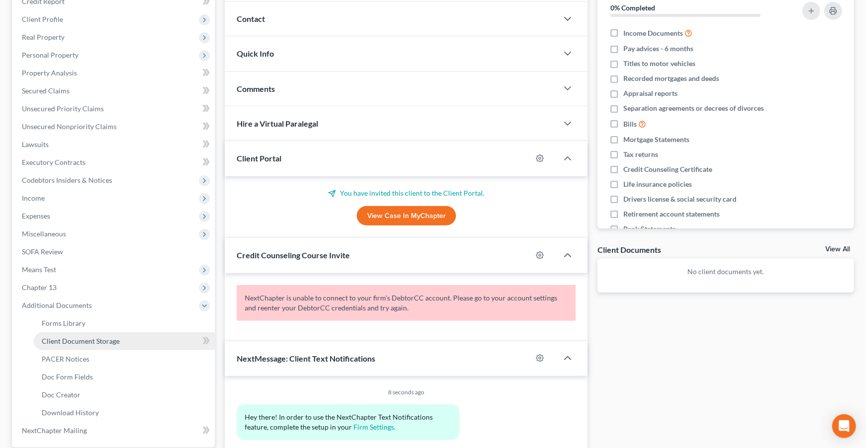
click at [94, 345] on link "Client Document Storage" at bounding box center [124, 341] width 181 height 18
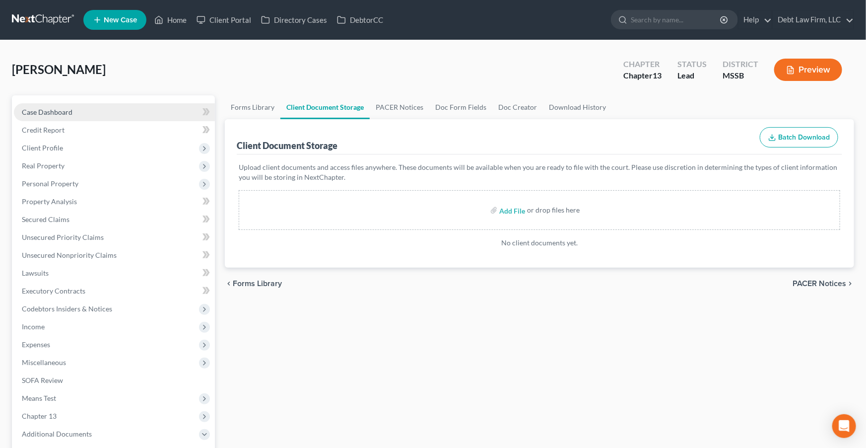
click at [52, 109] on span "Case Dashboard" at bounding box center [47, 112] width 51 height 8
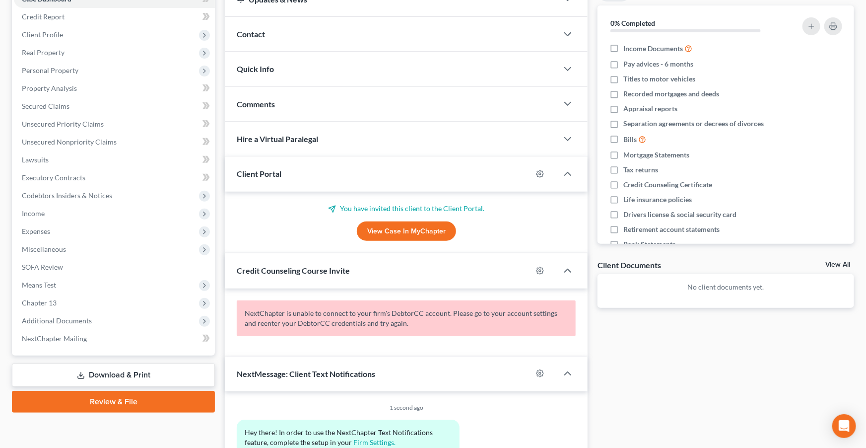
scroll to position [124, 0]
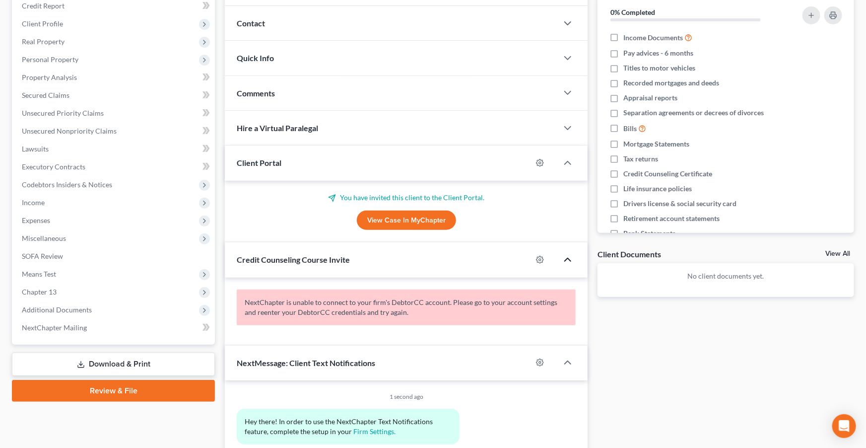
click at [570, 261] on icon "button" at bounding box center [568, 260] width 12 height 12
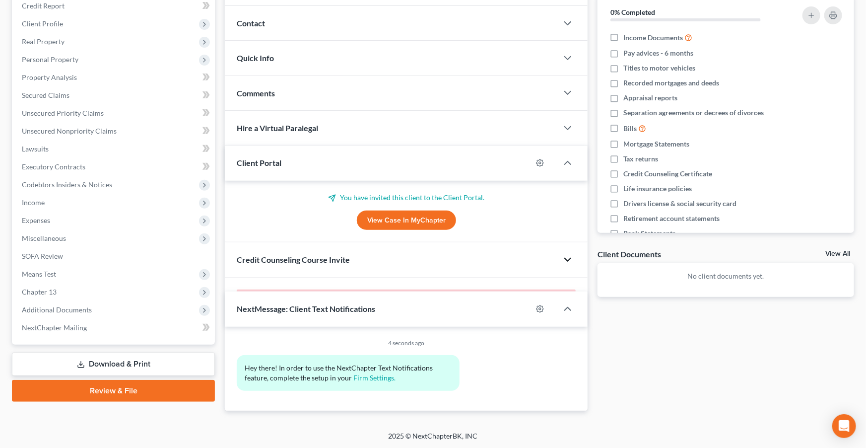
scroll to position [114, 0]
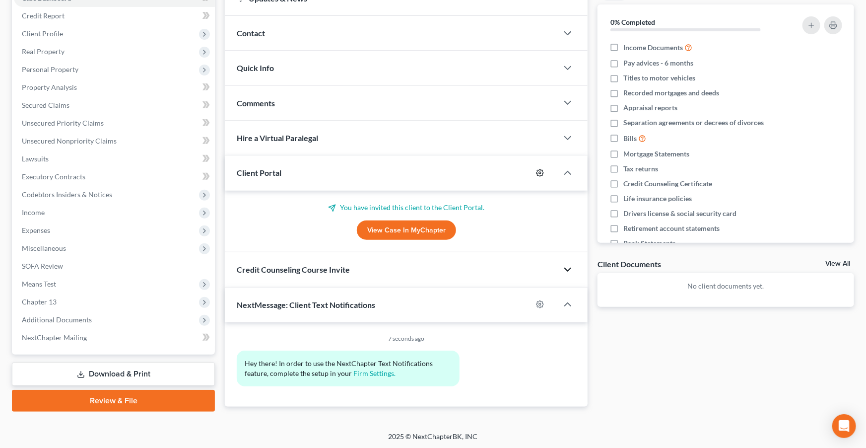
click at [541, 172] on icon "button" at bounding box center [540, 173] width 8 height 8
select select "0"
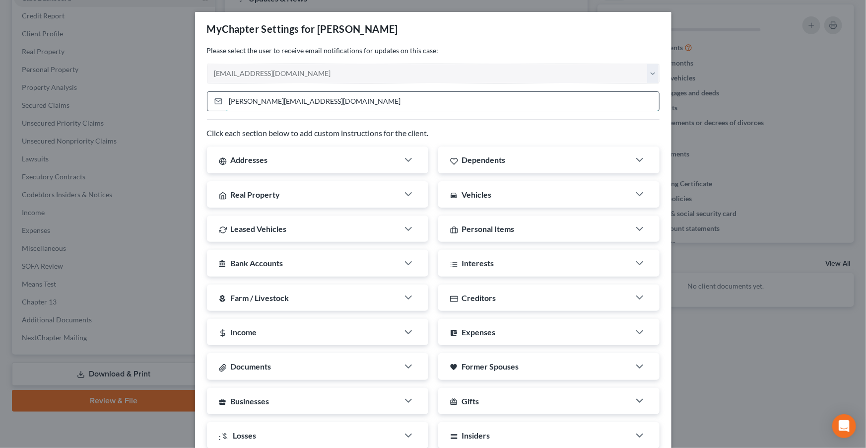
drag, startPoint x: 333, startPoint y: 104, endPoint x: 222, endPoint y: 102, distance: 110.7
click at [222, 102] on div "[PERSON_NAME][EMAIL_ADDRESS][DOMAIN_NAME]" at bounding box center [433, 101] width 453 height 20
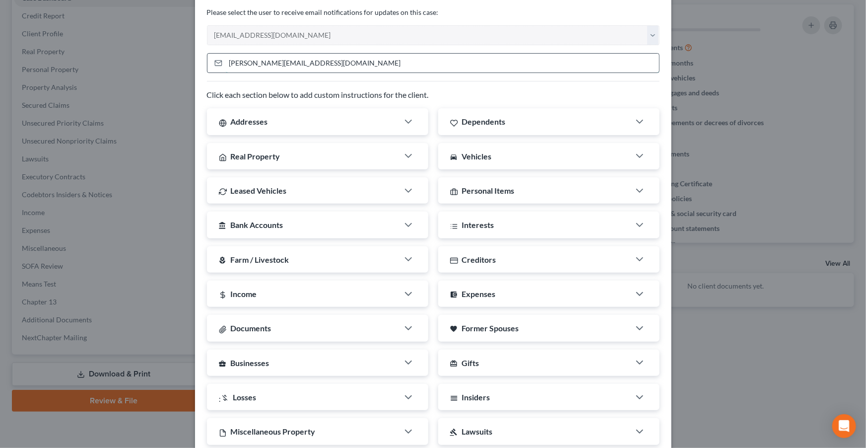
scroll to position [58, 0]
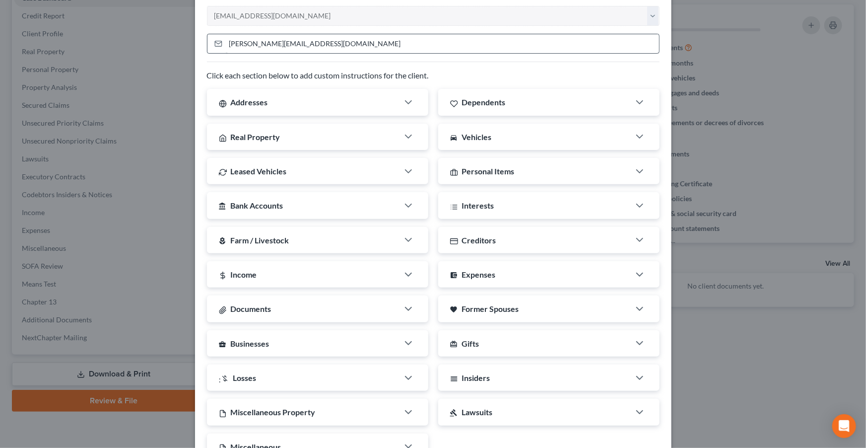
click at [342, 101] on div "Addresses" at bounding box center [303, 102] width 192 height 26
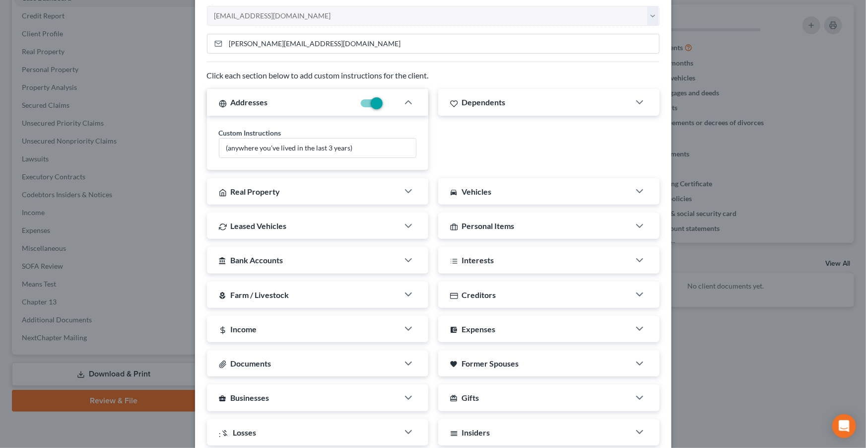
click at [391, 194] on div "Real Property" at bounding box center [303, 191] width 192 height 26
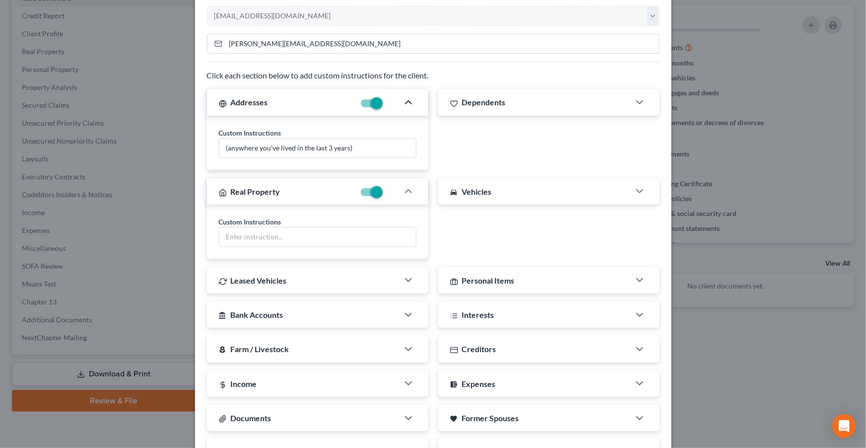
click at [410, 101] on polyline "button" at bounding box center [409, 102] width 6 height 3
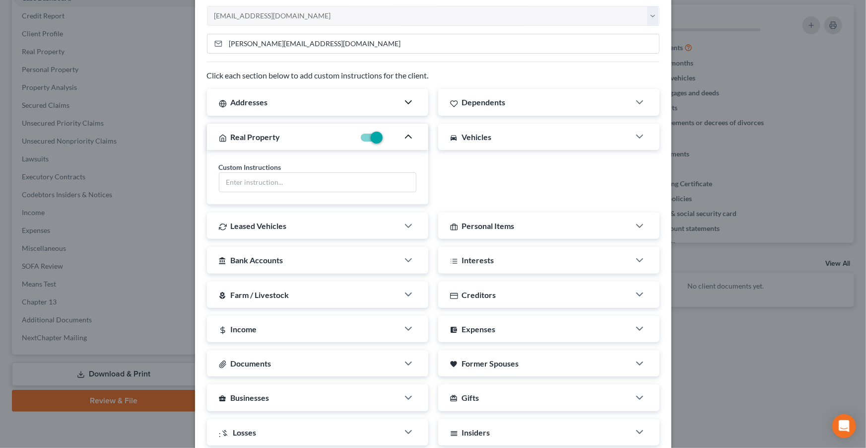
click at [409, 140] on icon "button" at bounding box center [409, 137] width 12 height 12
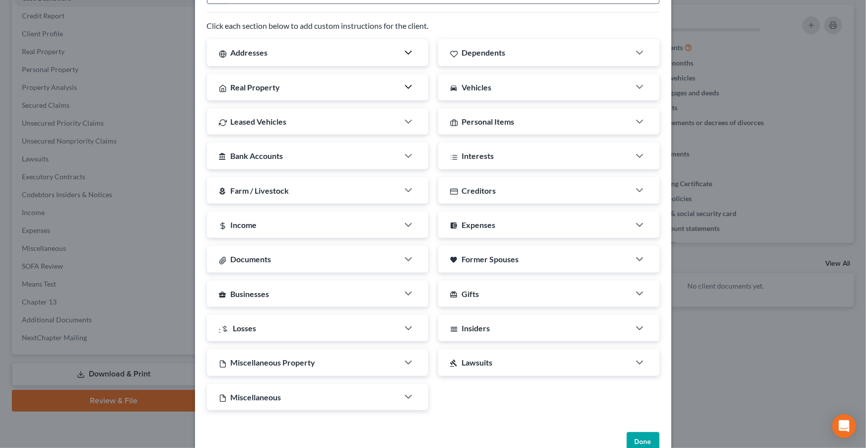
scroll to position [130, 0]
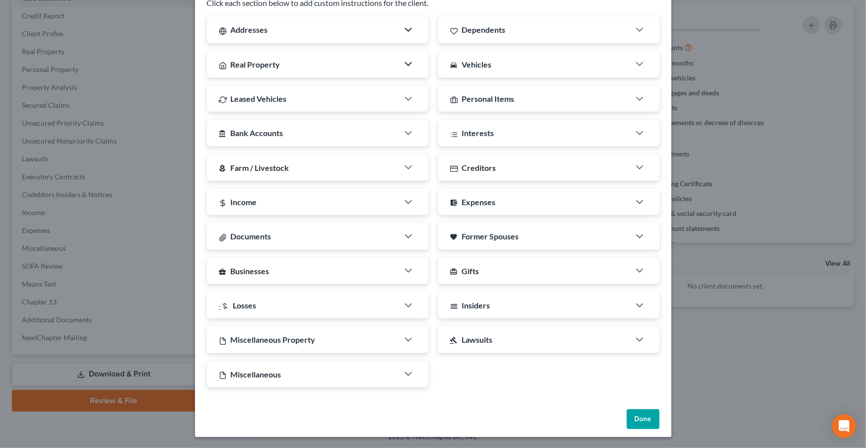
click at [641, 422] on button "Done" at bounding box center [643, 419] width 33 height 20
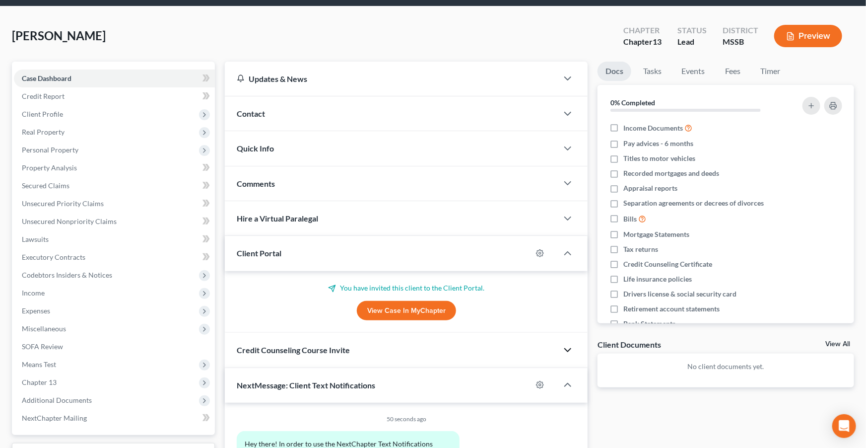
scroll to position [0, 0]
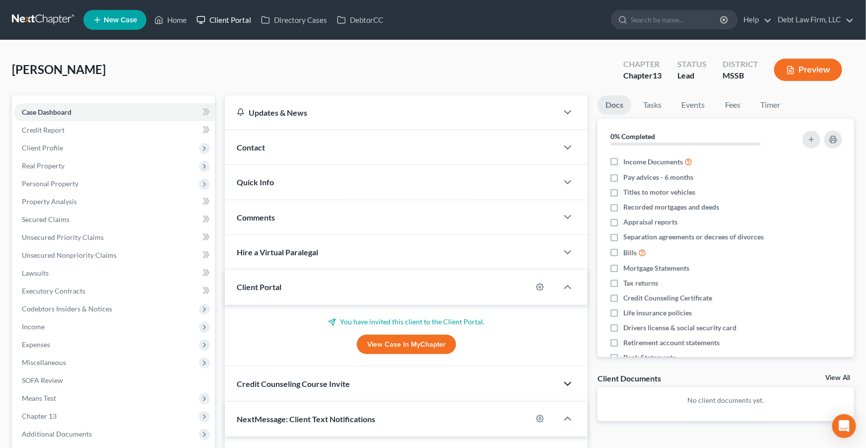
click at [235, 22] on link "Client Portal" at bounding box center [224, 20] width 65 height 18
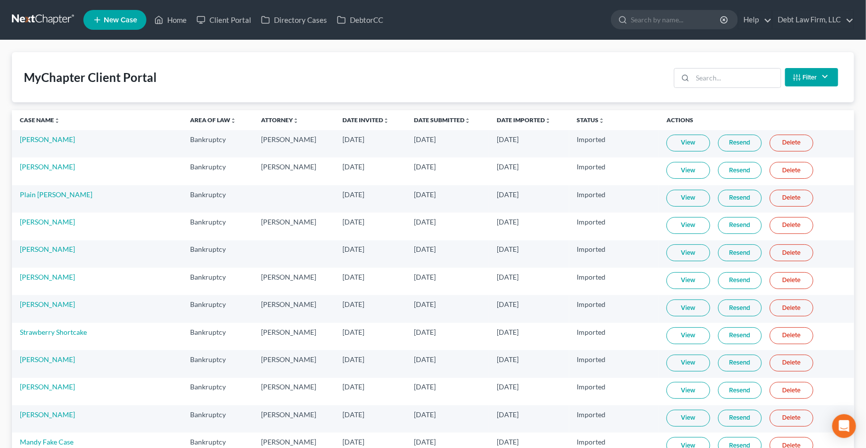
click at [687, 140] on link "View" at bounding box center [689, 143] width 44 height 17
click at [730, 143] on link "Resend" at bounding box center [740, 143] width 44 height 17
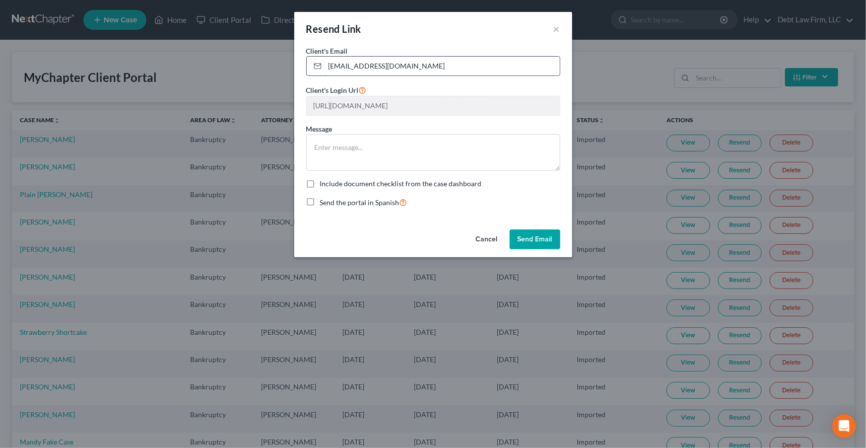
drag, startPoint x: 419, startPoint y: 66, endPoint x: 409, endPoint y: 65, distance: 10.4
click at [409, 65] on input "[EMAIL_ADDRESS][DOMAIN_NAME]" at bounding box center [442, 66] width 235 height 19
drag, startPoint x: 419, startPoint y: 68, endPoint x: 325, endPoint y: 67, distance: 93.8
click at [325, 67] on input "[EMAIL_ADDRESS][DOMAIN_NAME]" at bounding box center [442, 66] width 235 height 19
click at [558, 27] on button "×" at bounding box center [556, 29] width 7 height 12
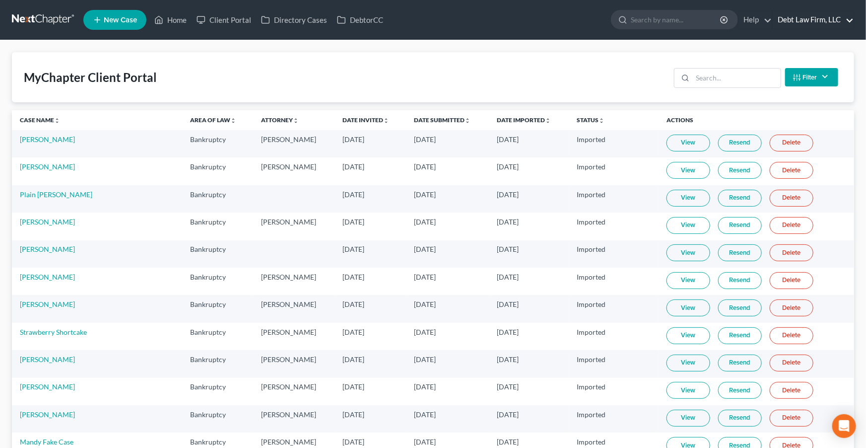
click at [810, 20] on link "Debt Law Firm, LLC" at bounding box center [813, 20] width 81 height 18
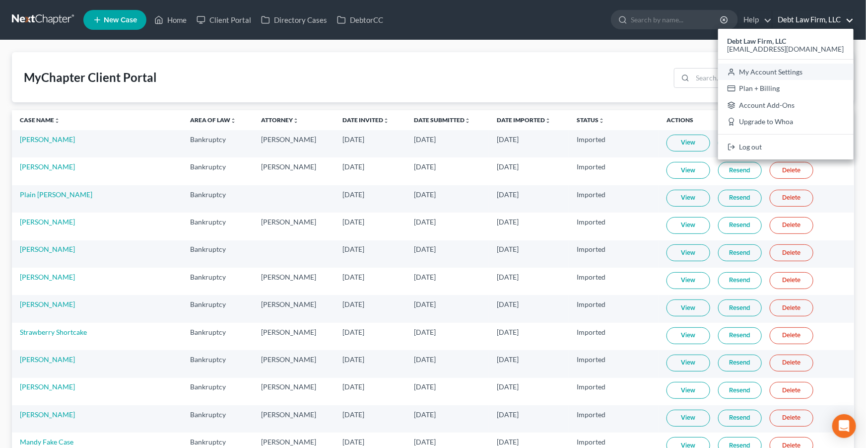
click at [811, 71] on link "My Account Settings" at bounding box center [786, 72] width 136 height 17
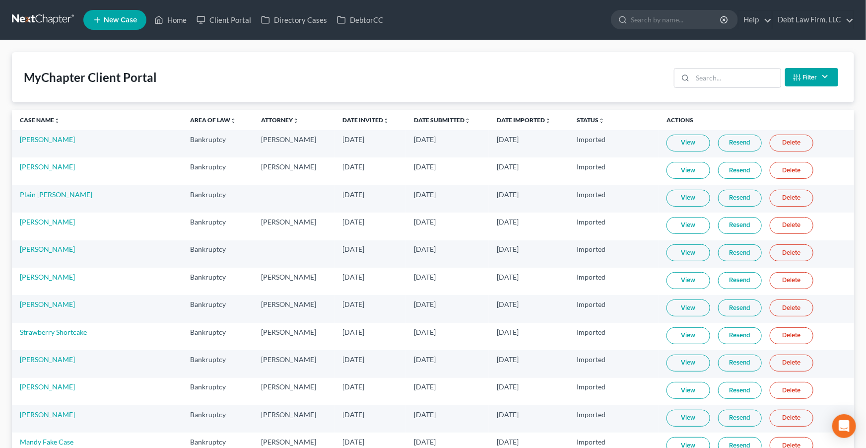
select select "61"
select select "24"
select select "36"
